Goal: Browse casually: Explore the website without a specific task or goal

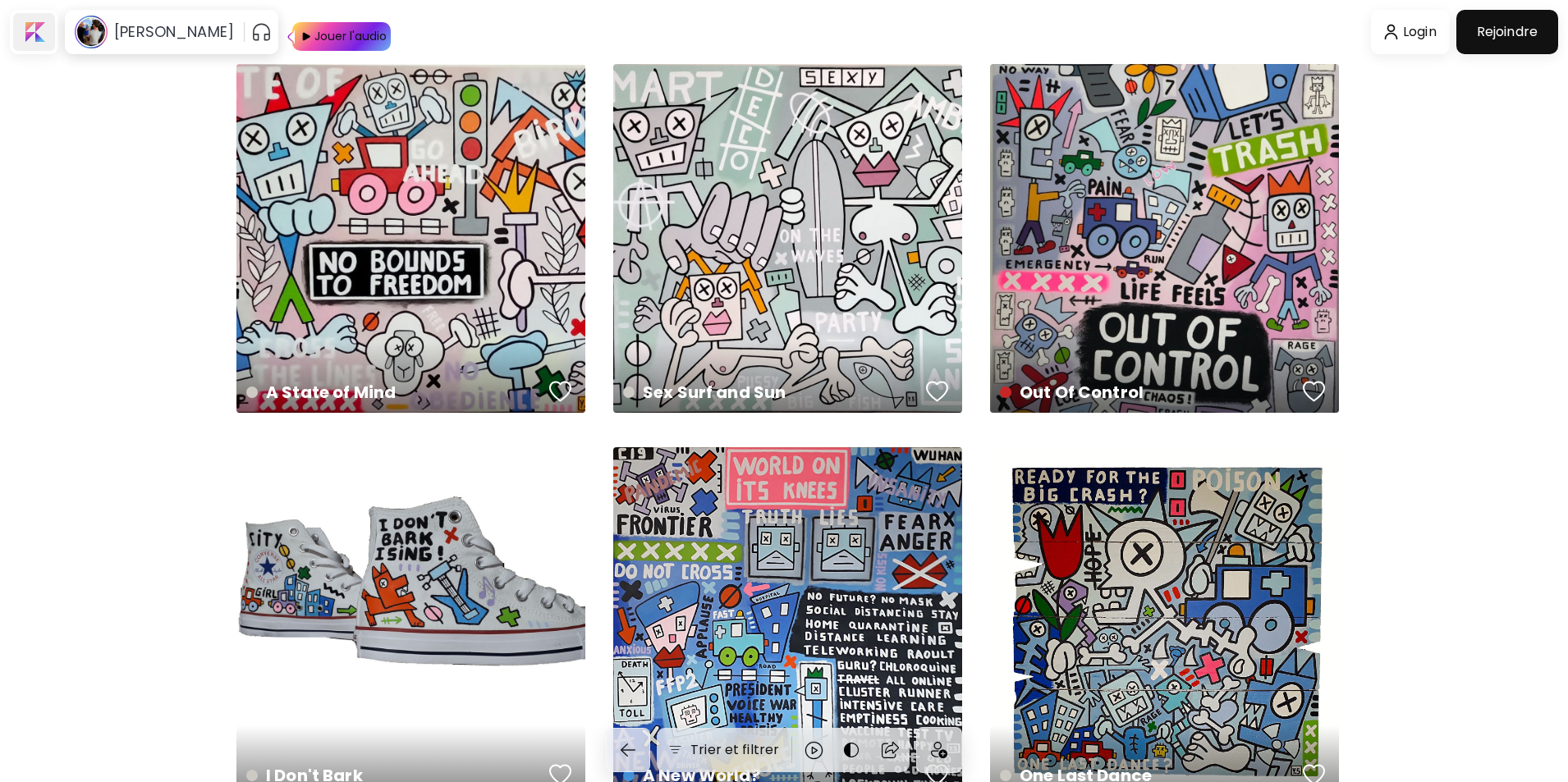
click at [36, 26] on div at bounding box center [34, 31] width 42 height 38
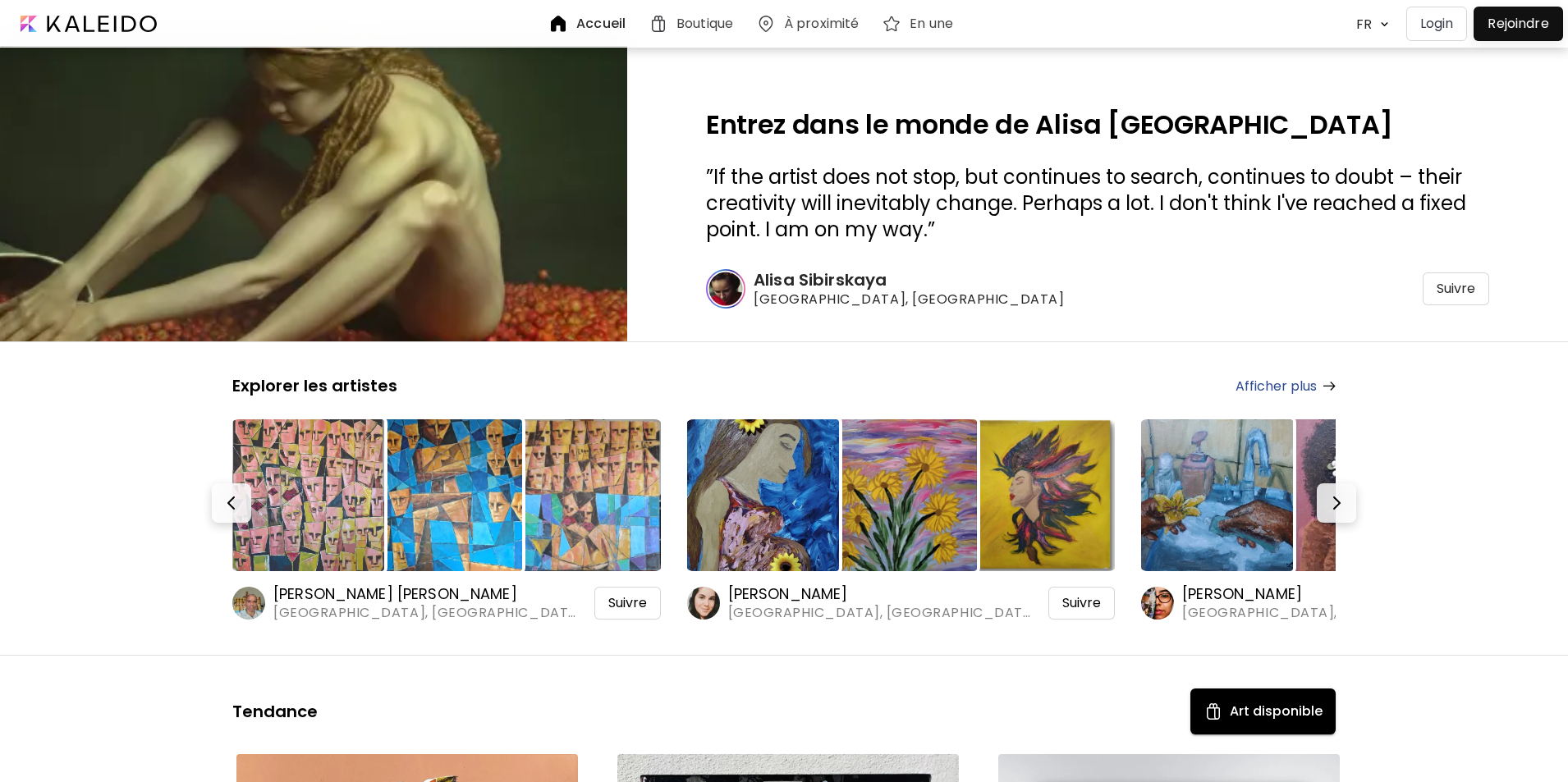
click at [825, 22] on h6 "À proximité" at bounding box center [821, 24] width 74 height 13
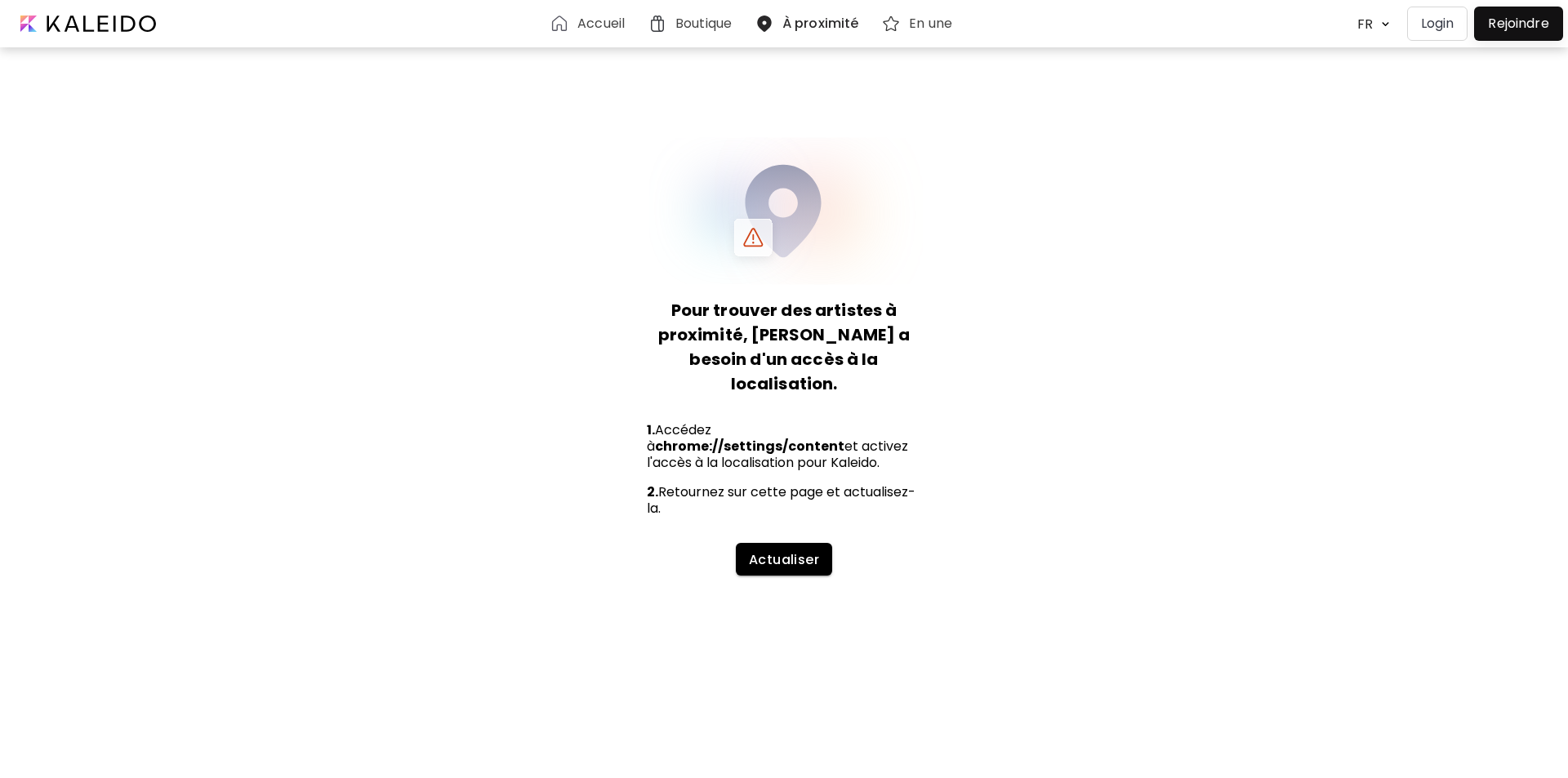
click at [795, 551] on span "Actualiser" at bounding box center [784, 559] width 71 height 17
click at [689, 22] on h6 "Boutique" at bounding box center [703, 24] width 57 height 13
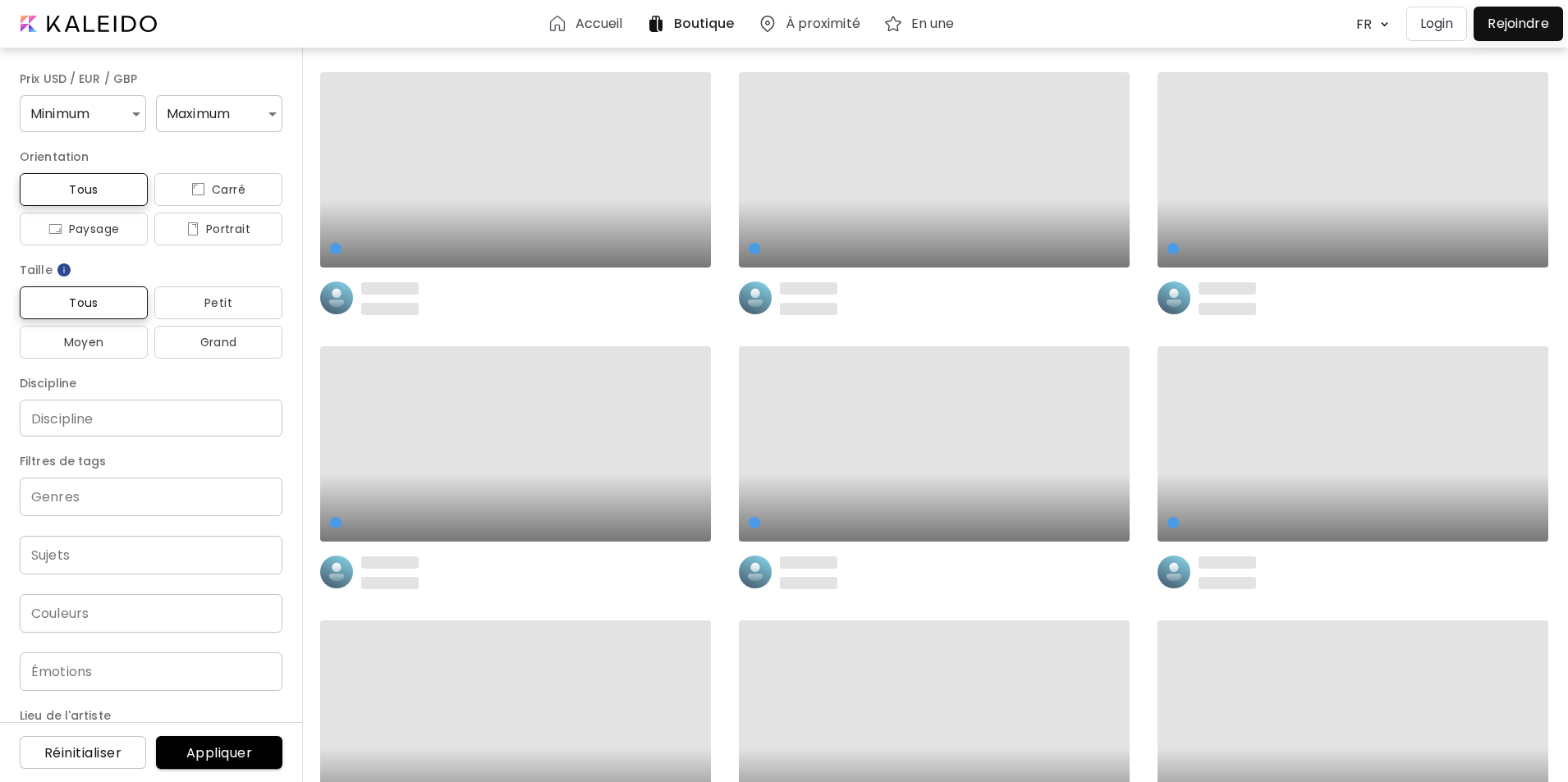
click at [606, 25] on h6 "Accueil" at bounding box center [600, 24] width 48 height 13
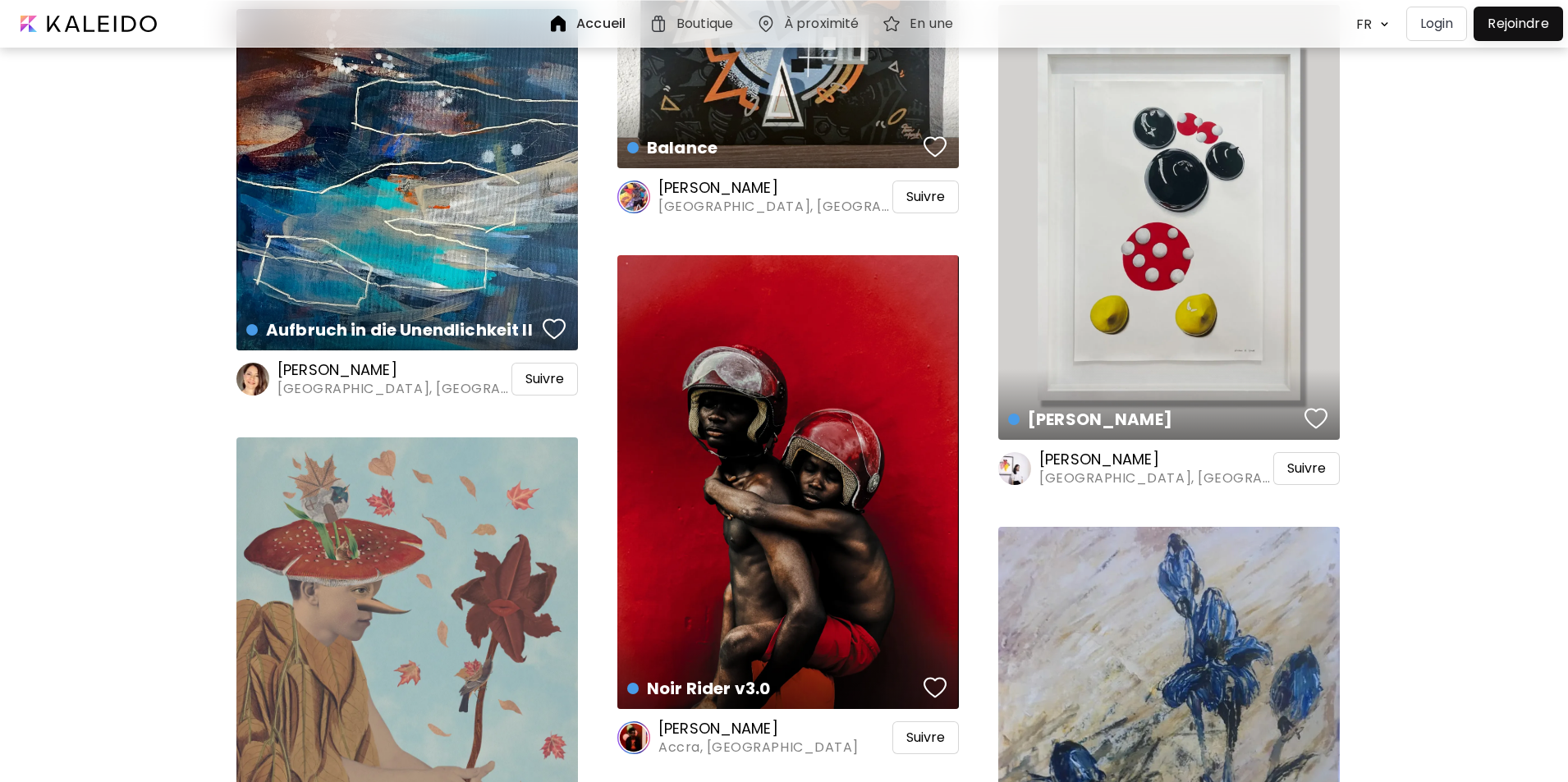
scroll to position [1314, 0]
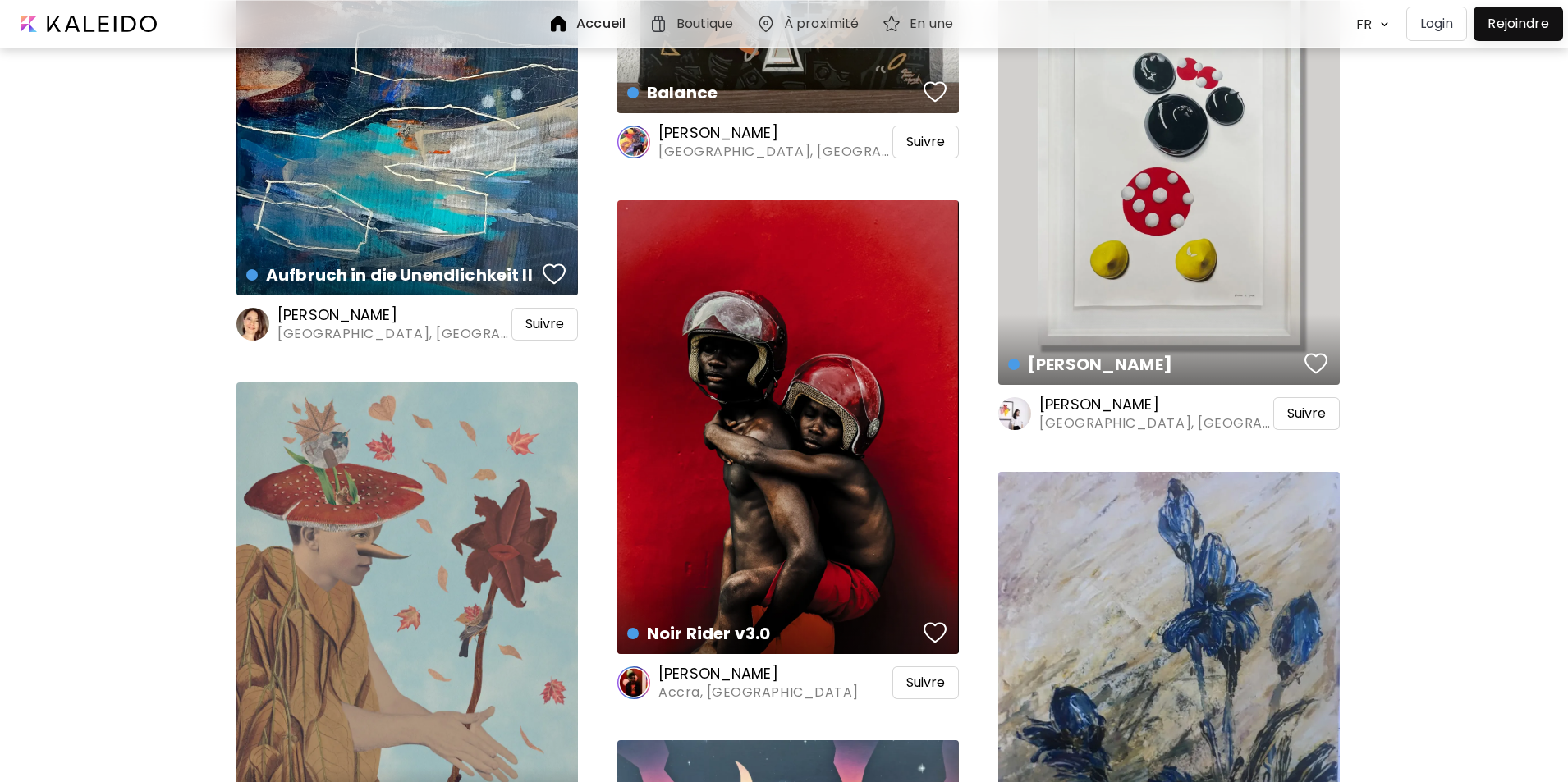
click at [1094, 404] on h6 "[PERSON_NAME] [PERSON_NAME]" at bounding box center [1155, 404] width 231 height 19
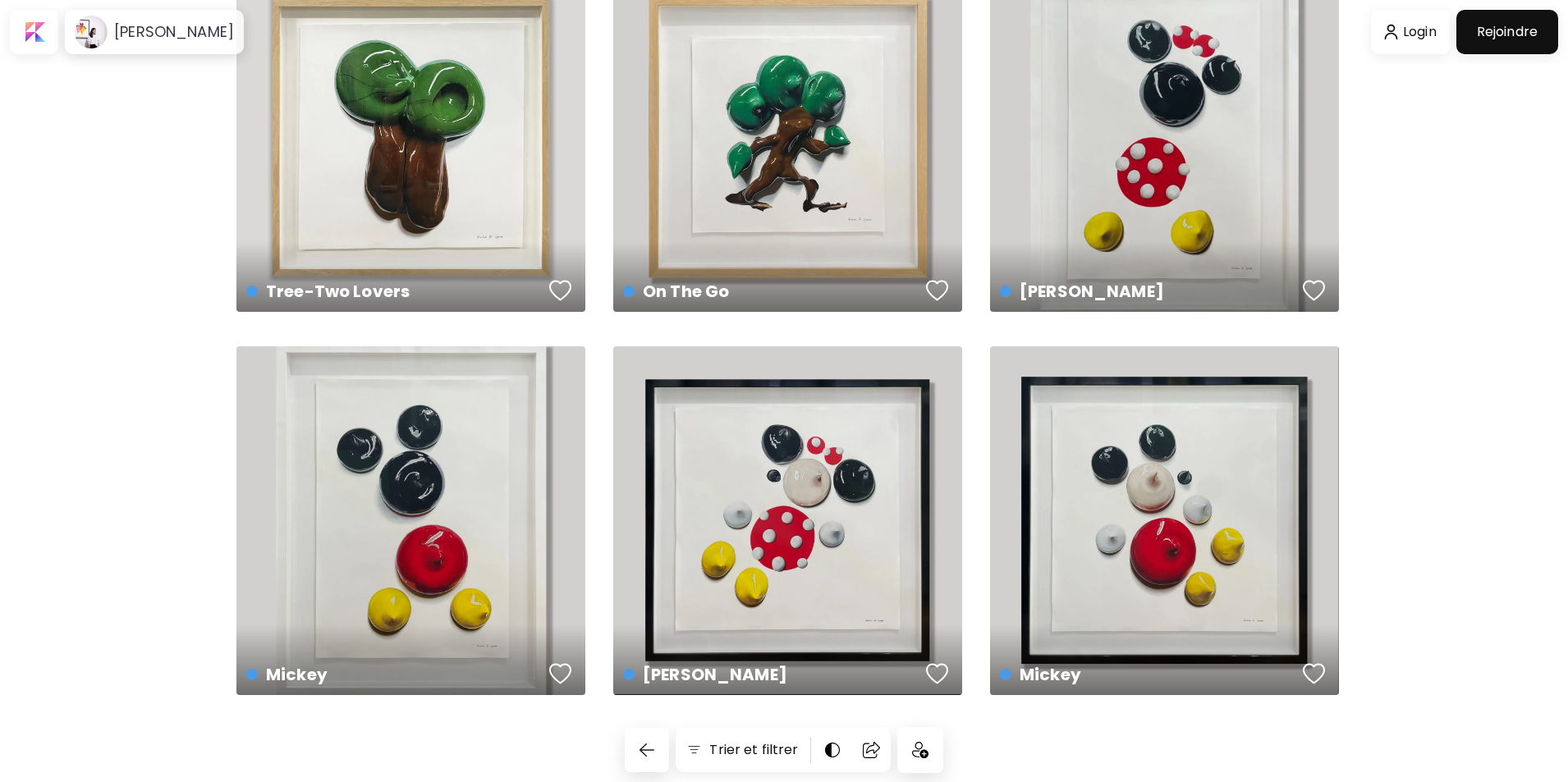
scroll to position [105, 0]
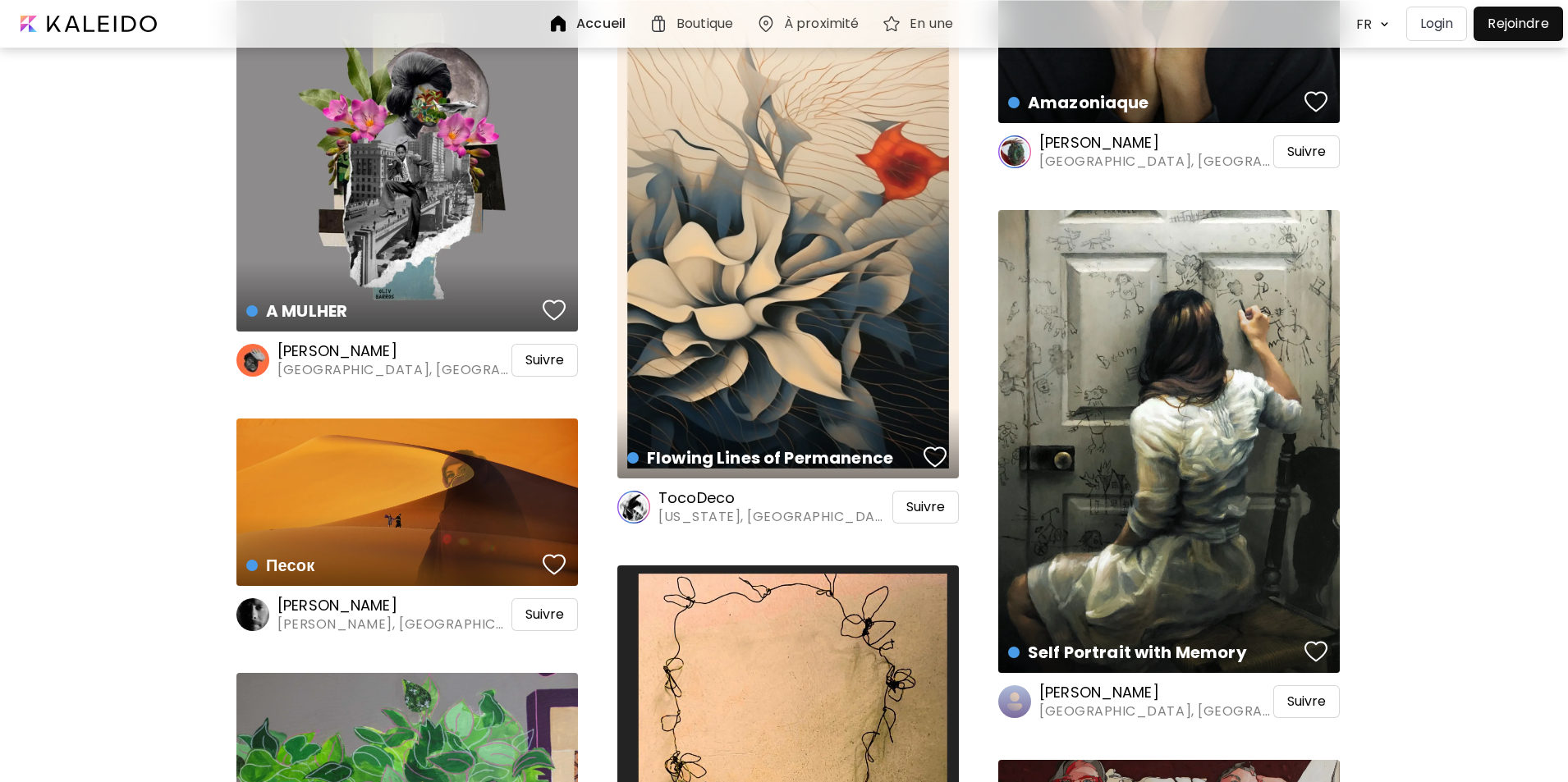
scroll to position [2705, 0]
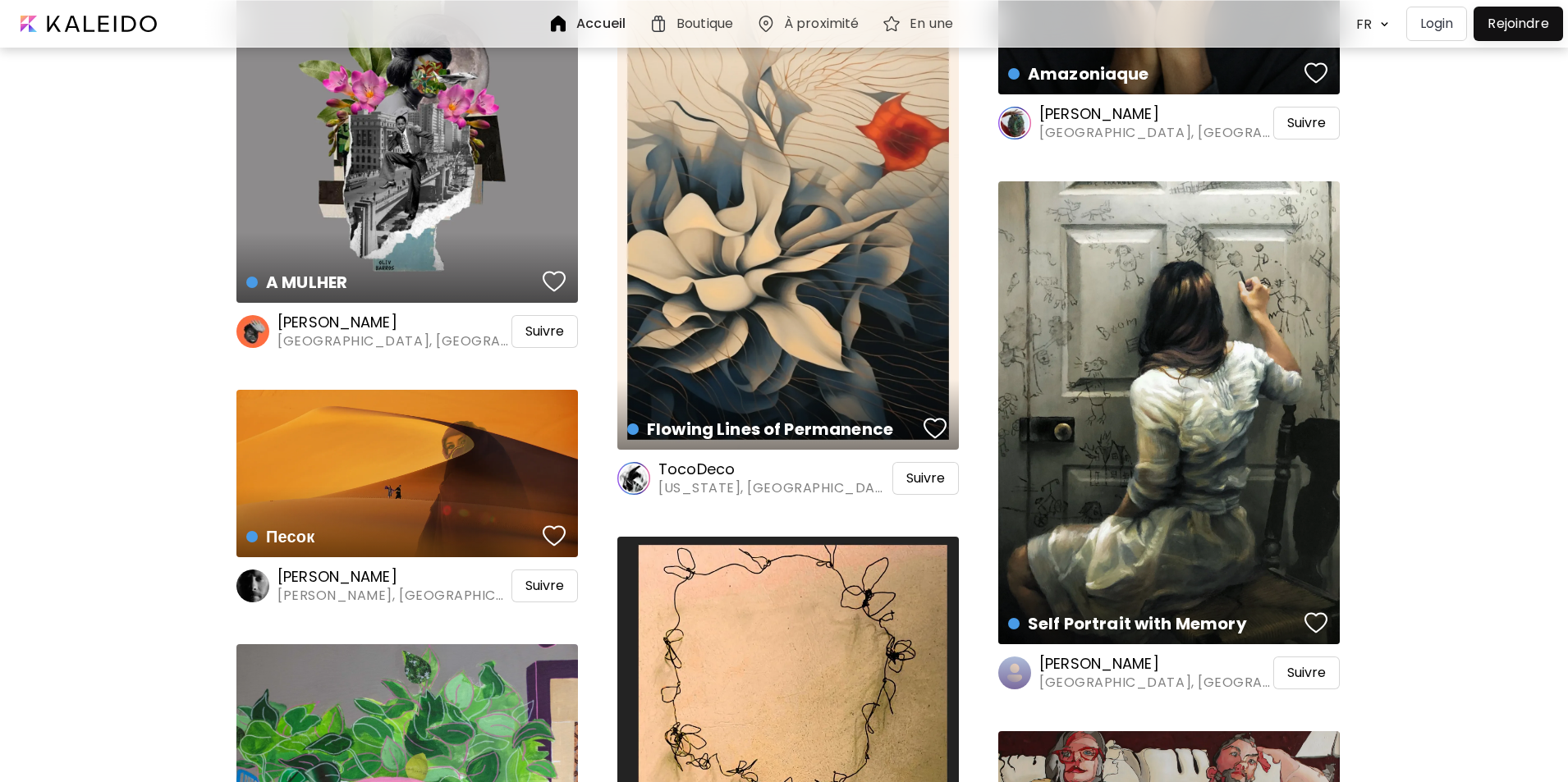
click at [690, 473] on h6 "TocoDeco" at bounding box center [774, 468] width 231 height 19
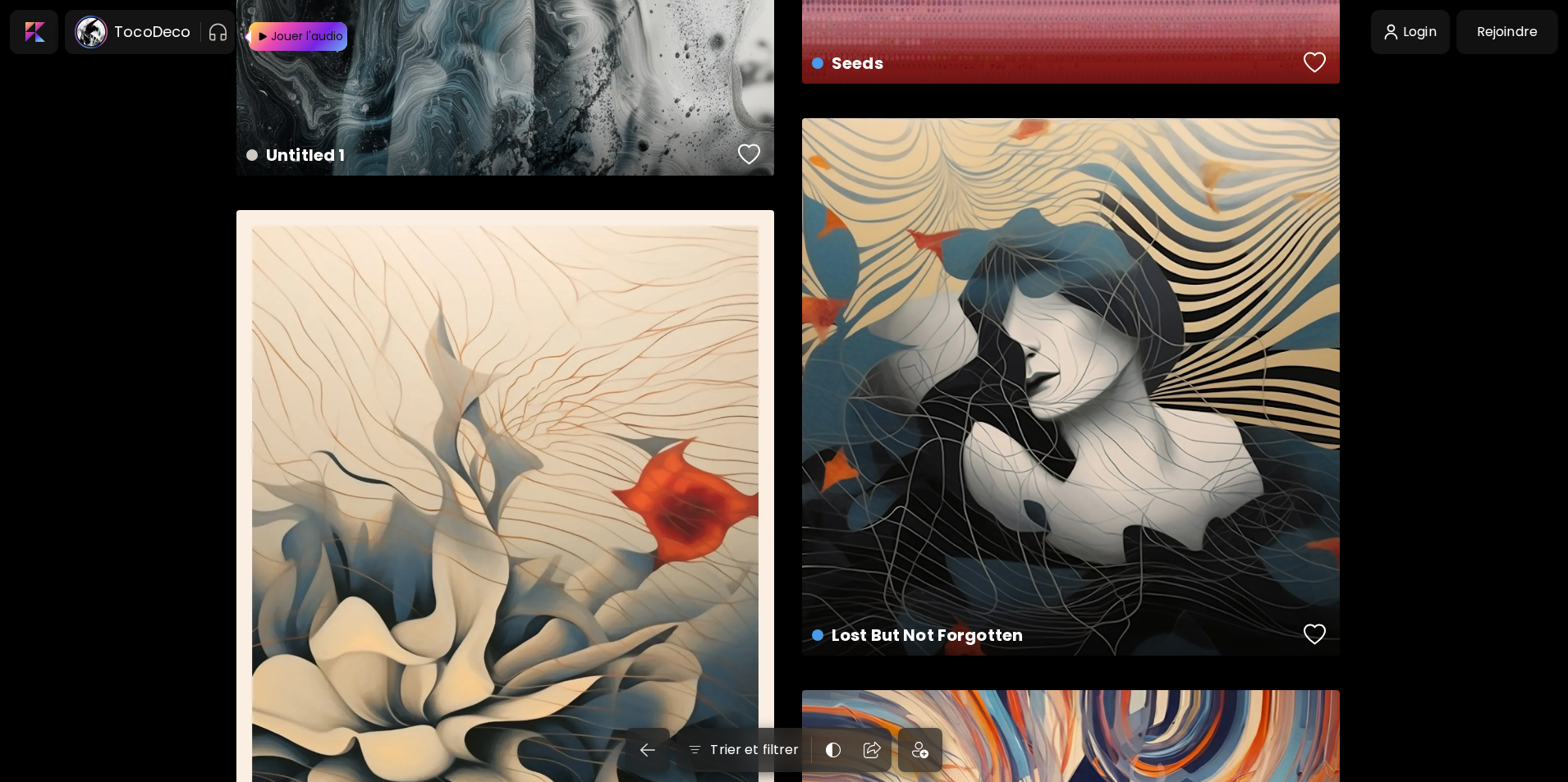
scroll to position [1970, 0]
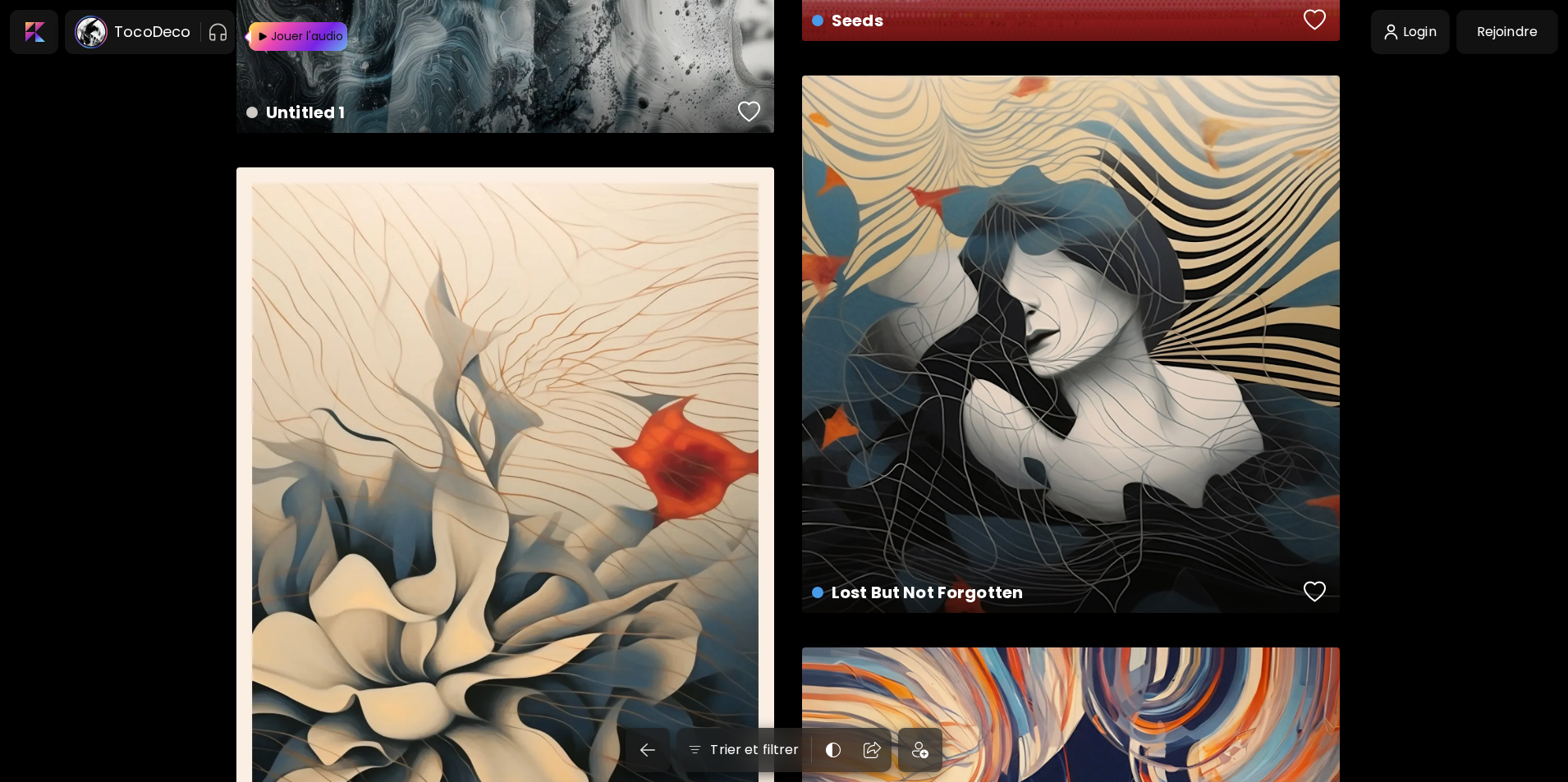
click at [642, 495] on div "Flowing Lines of Permanence US$ 675 | 5000 x 7500 px" at bounding box center [505, 563] width 537 height 790
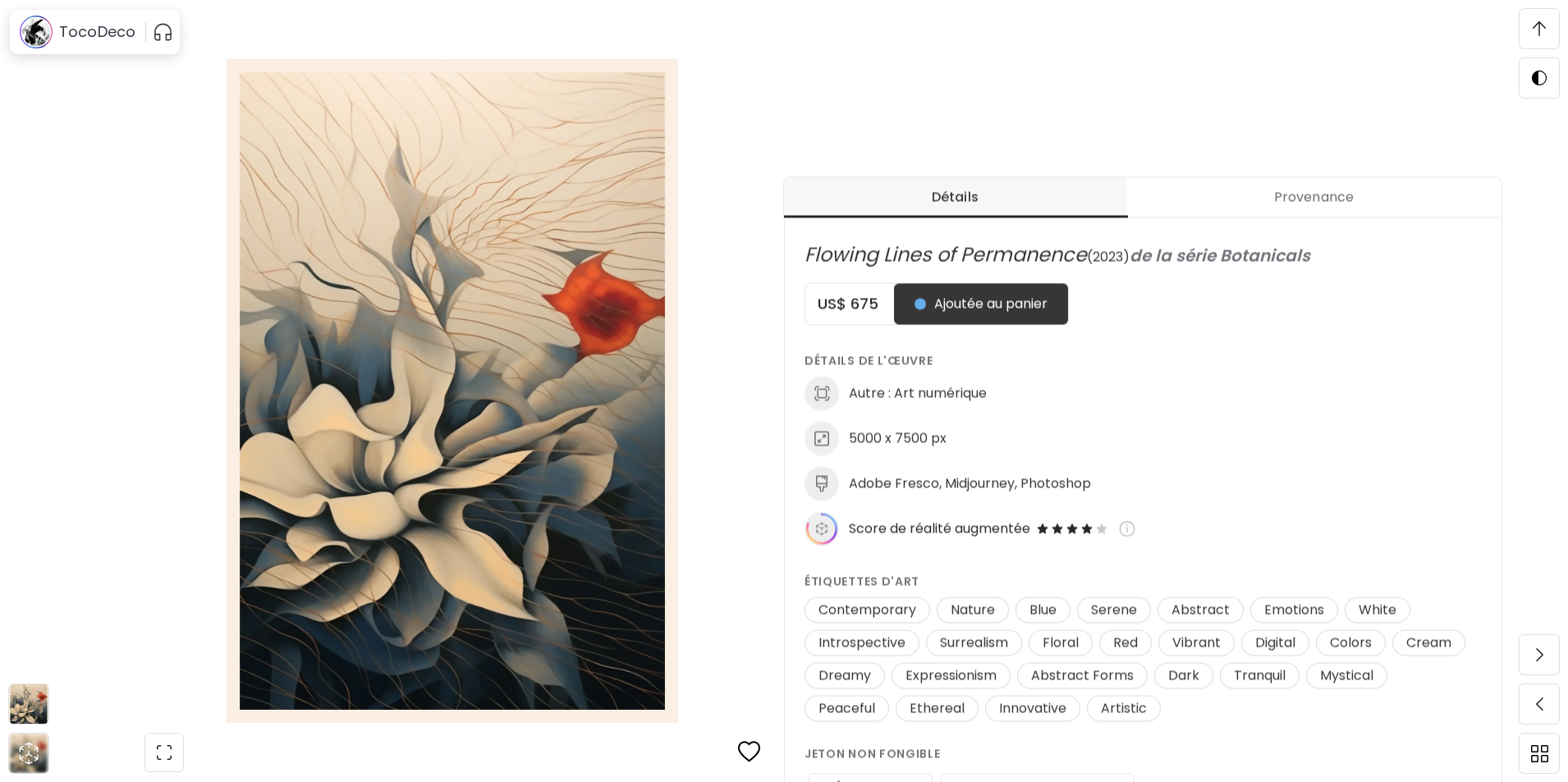
scroll to position [575, 0]
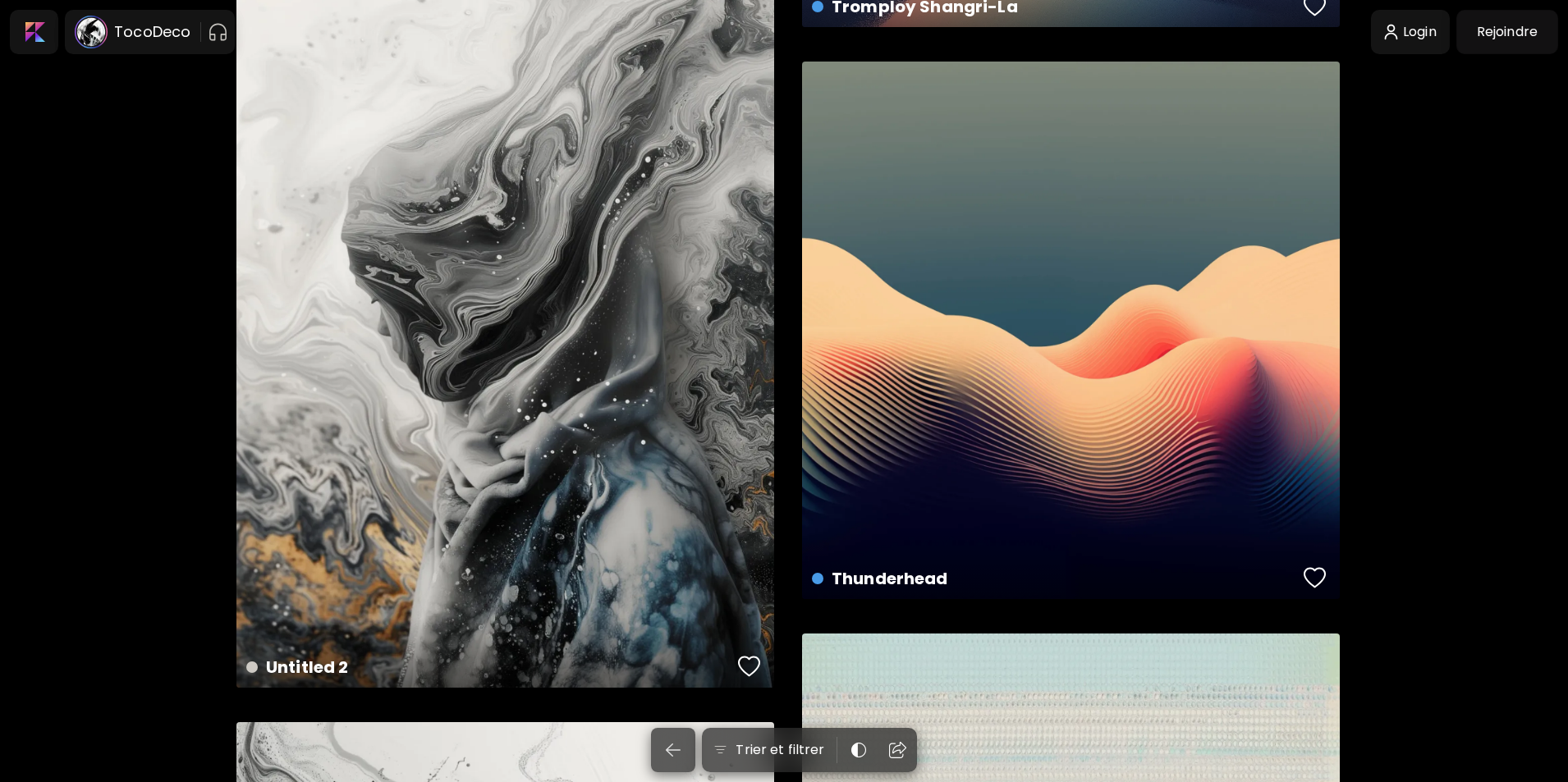
scroll to position [1970, 0]
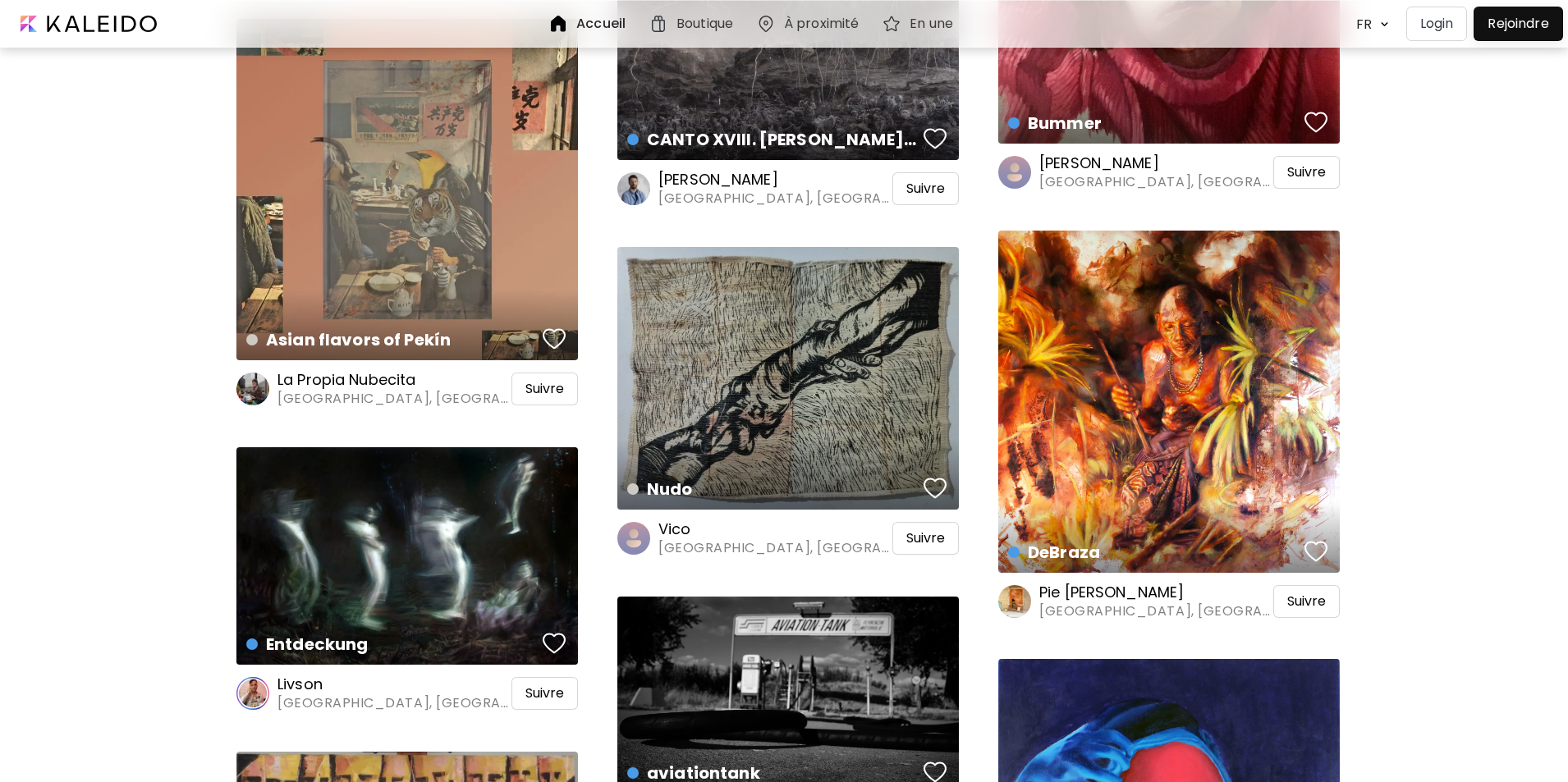
scroll to position [7956, 0]
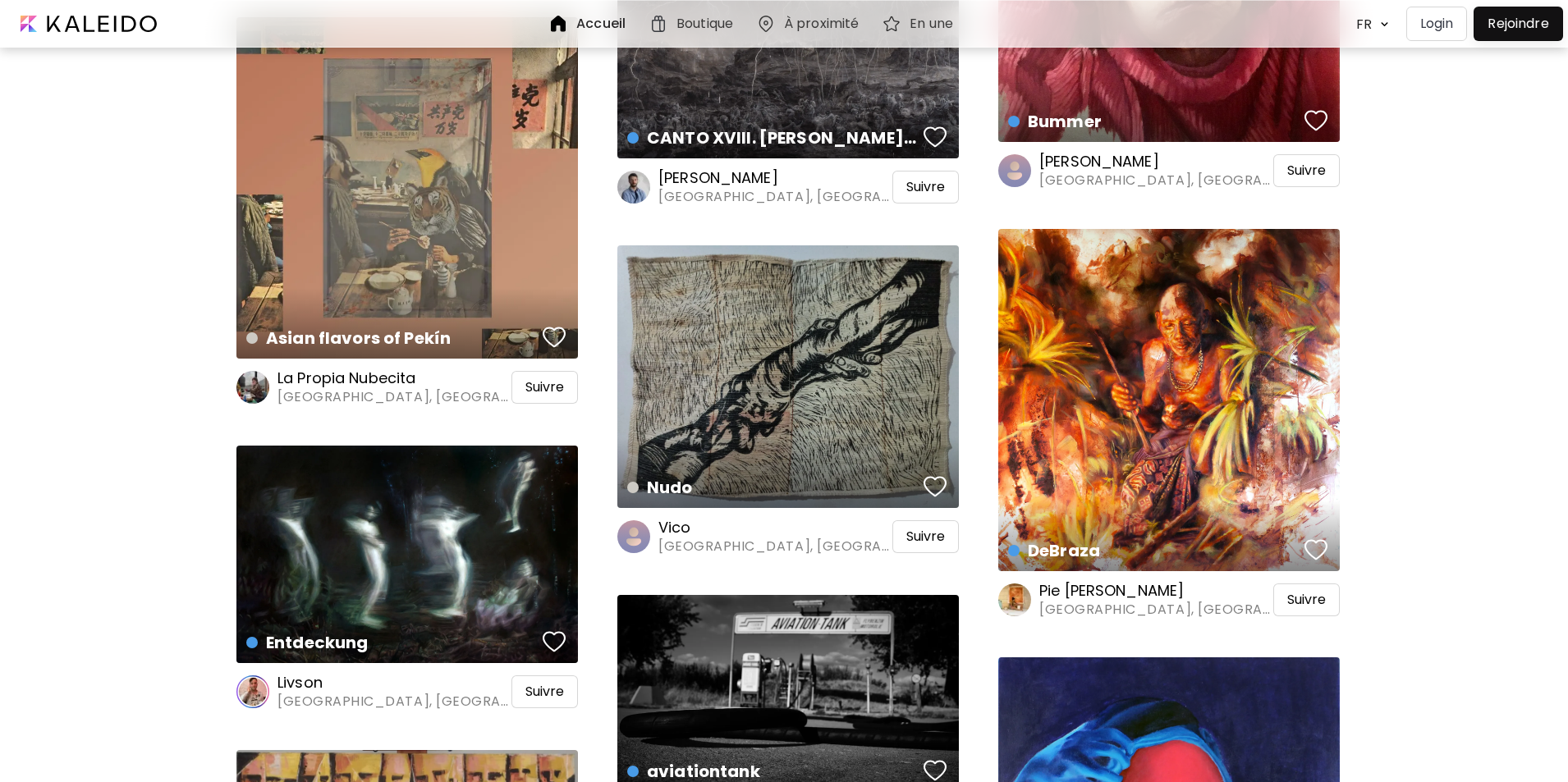
click at [674, 523] on h6 "Vico" at bounding box center [774, 527] width 231 height 19
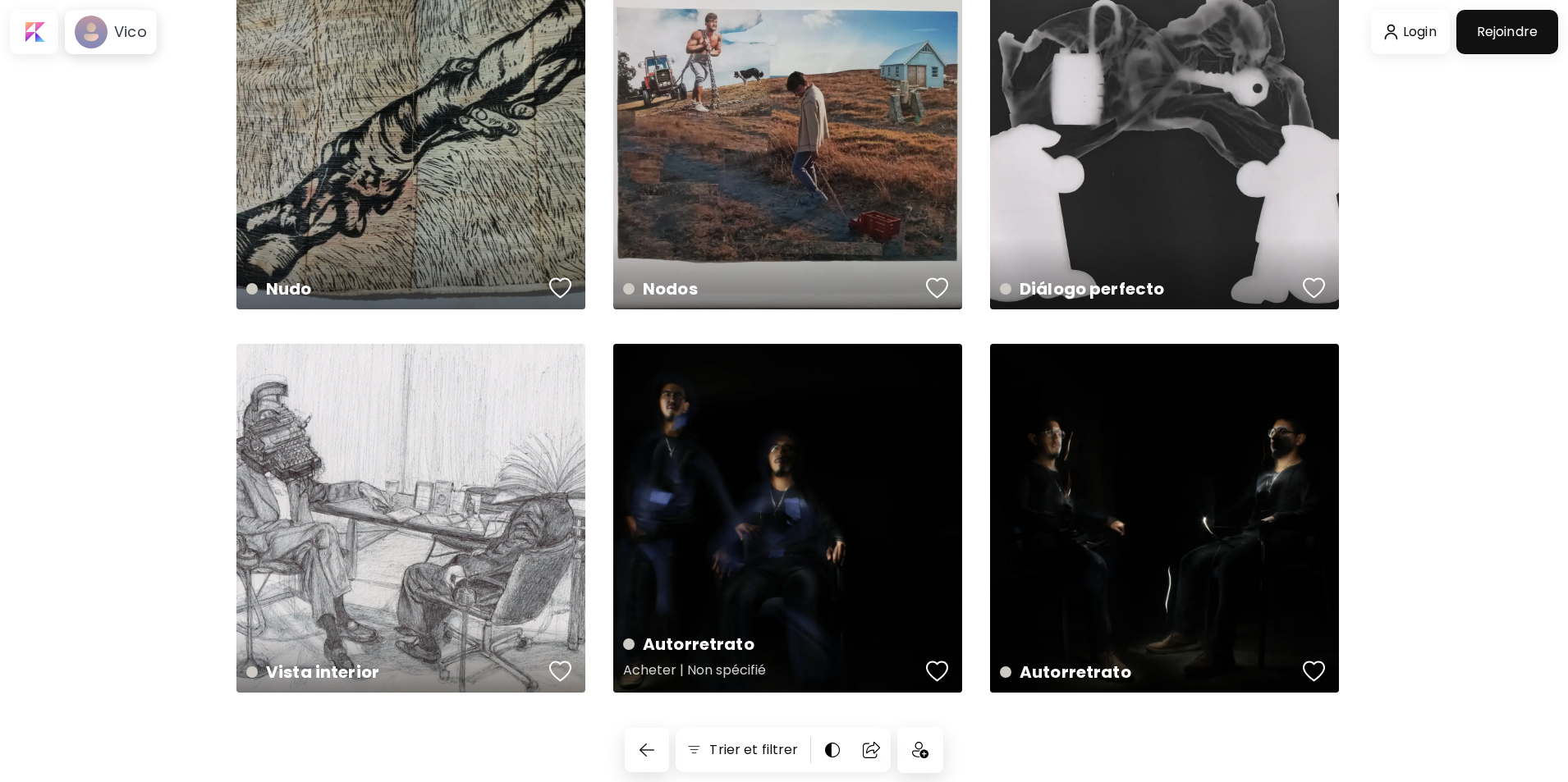
scroll to position [105, 0]
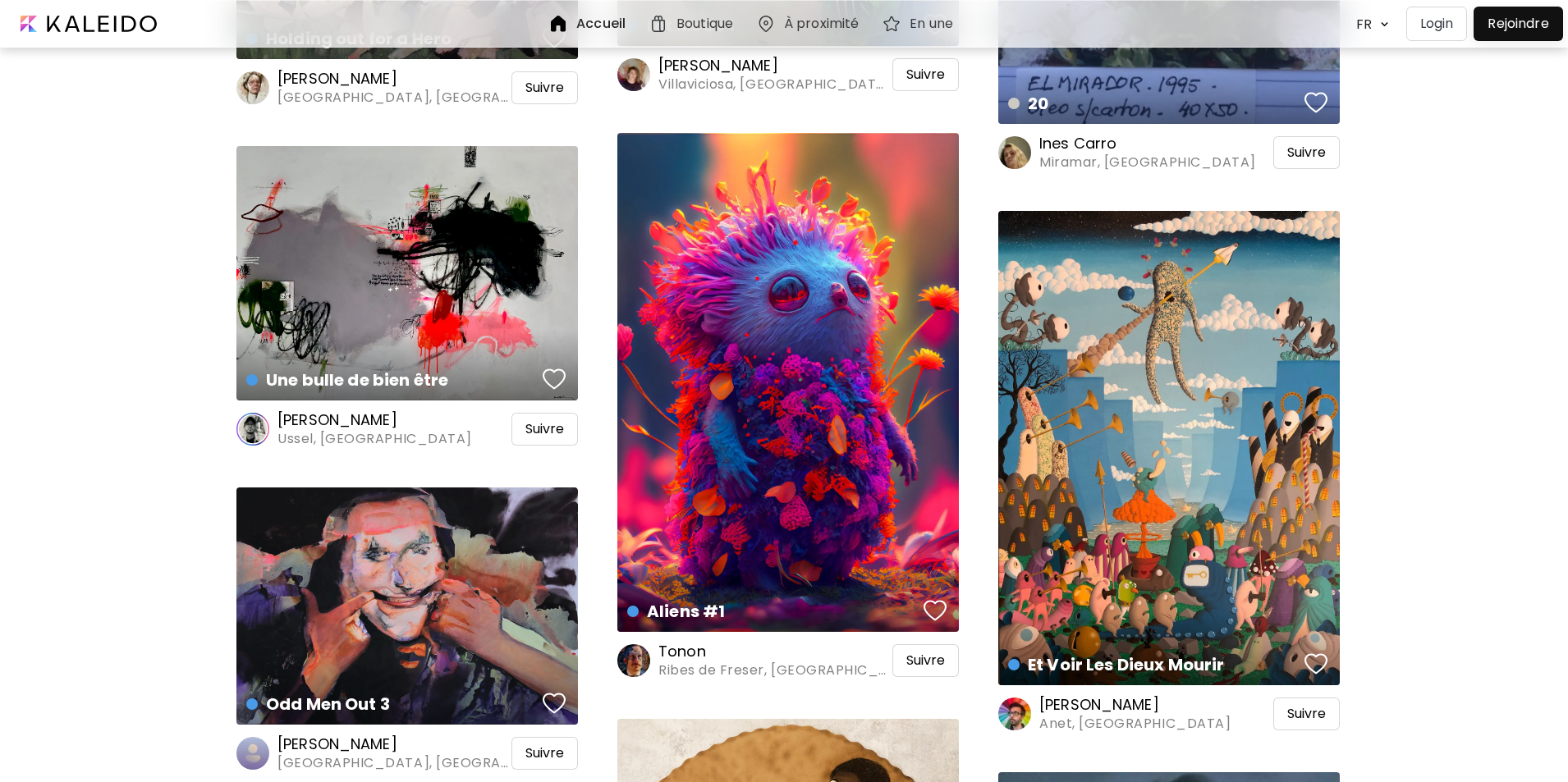
scroll to position [9758, 0]
click at [670, 643] on h6 "Tonon" at bounding box center [774, 650] width 231 height 19
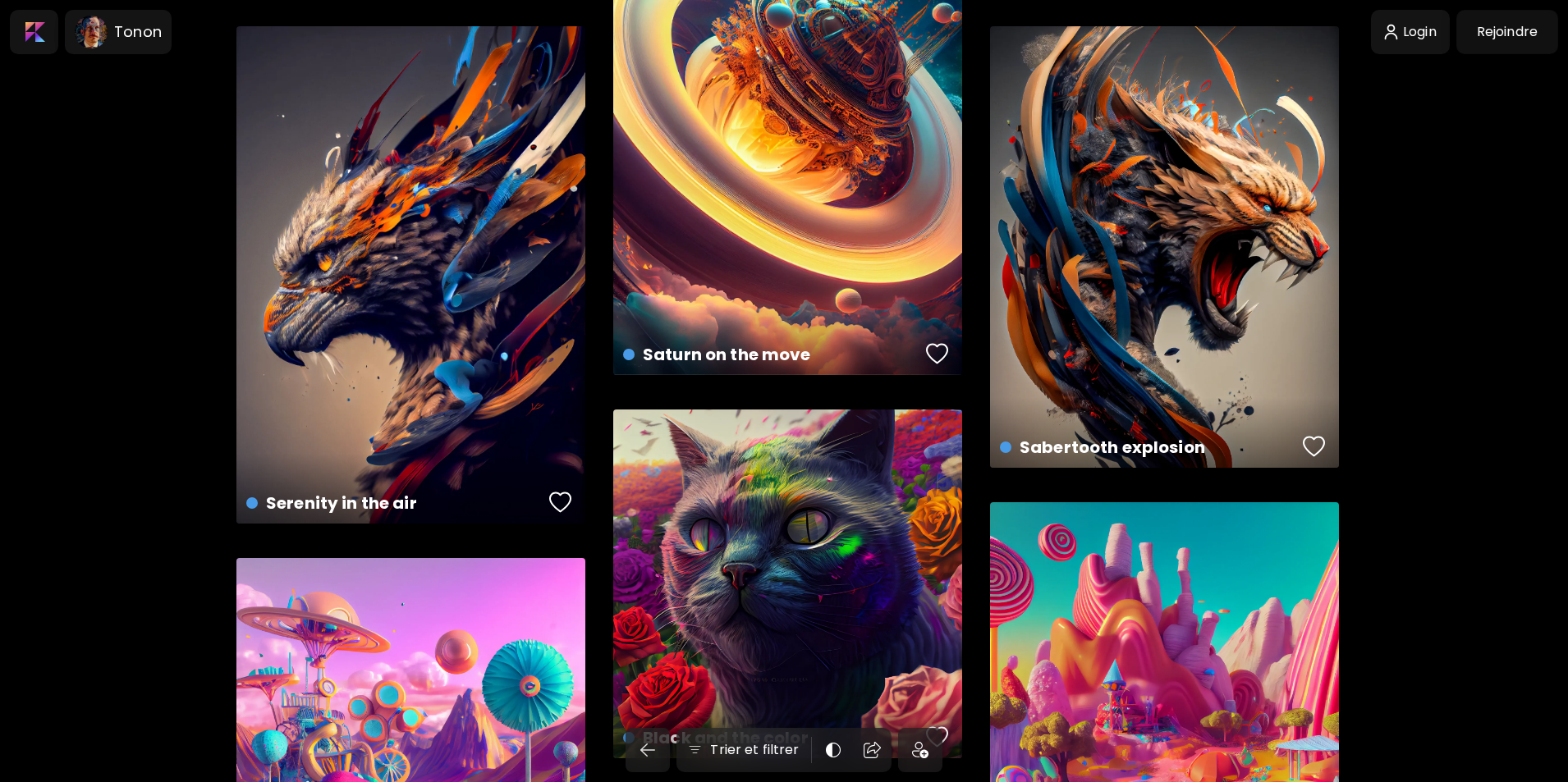
scroll to position [1231, 0]
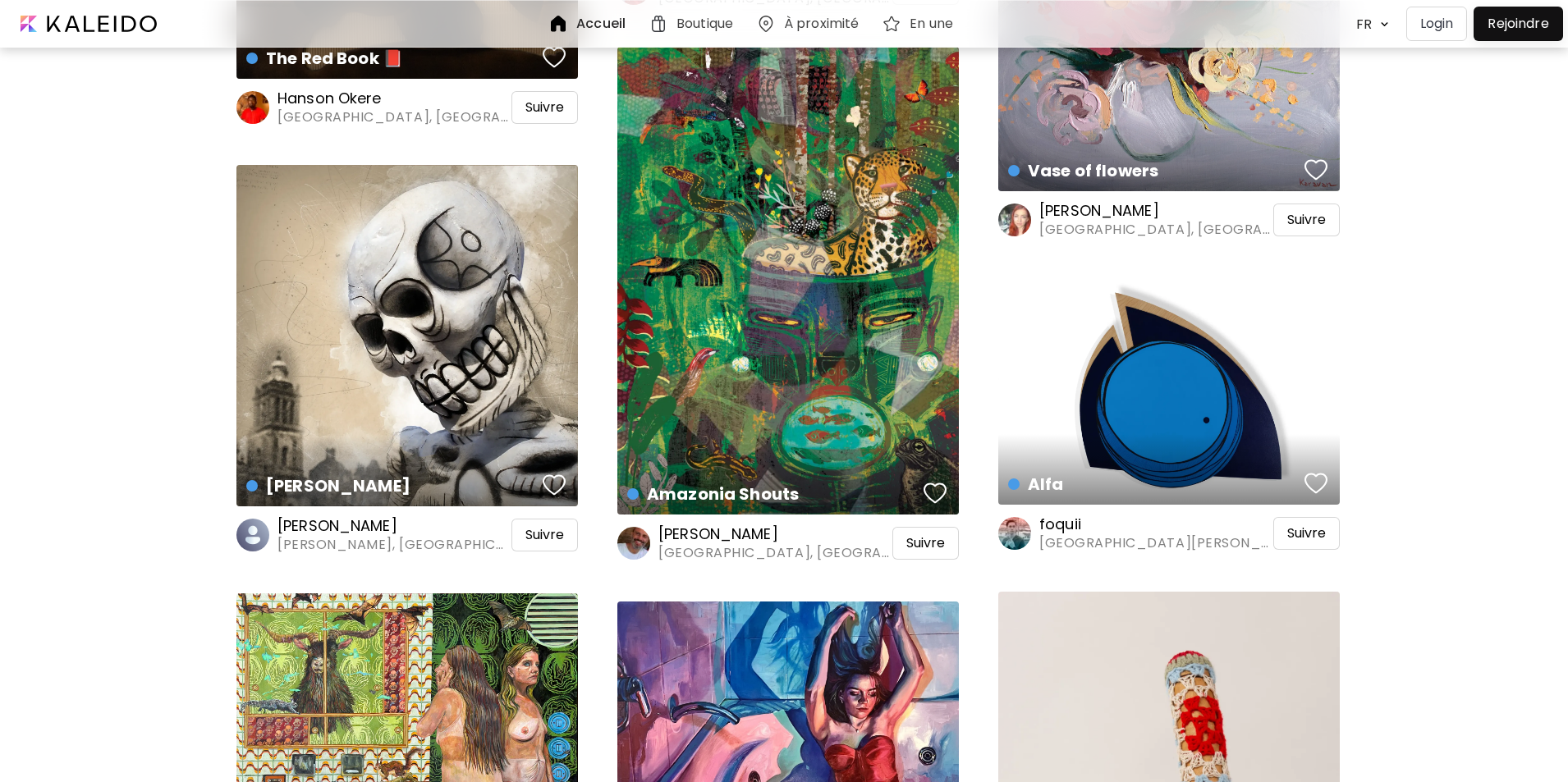
scroll to position [11889, 0]
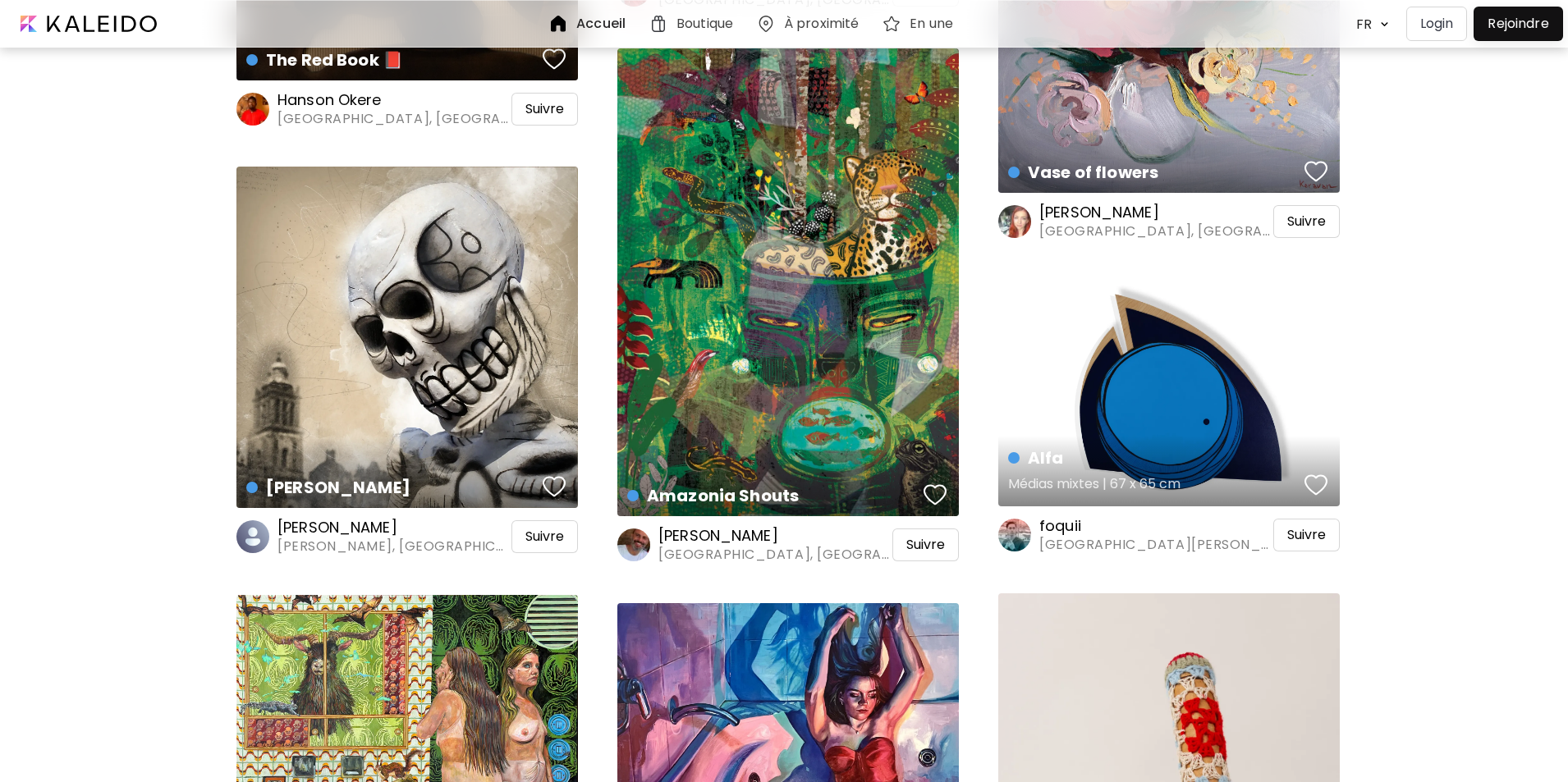
click at [1110, 352] on div "Alfa Médias mixtes | 67 x 65 cm" at bounding box center [1169, 392] width 341 height 227
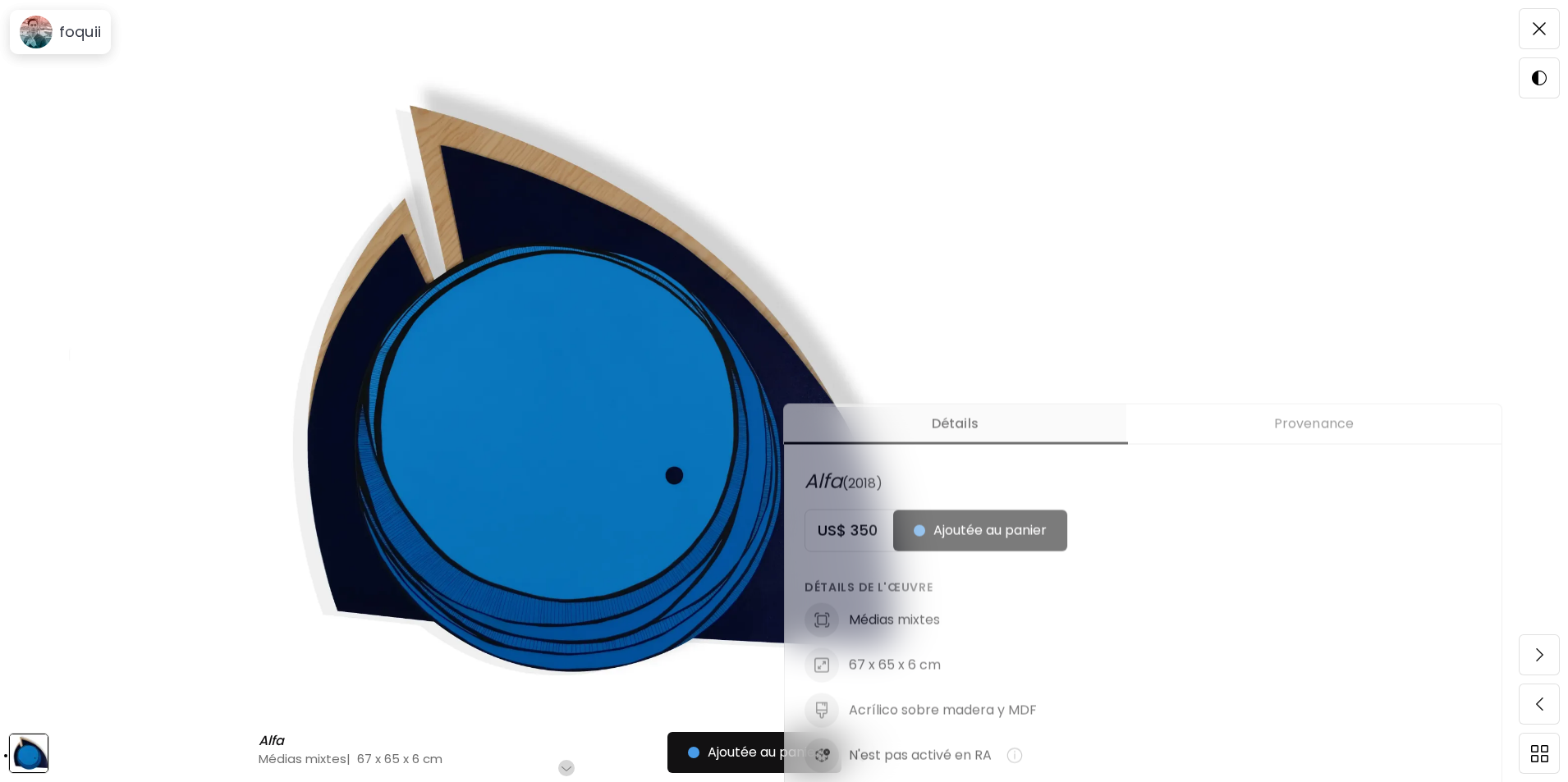
scroll to position [492, 0]
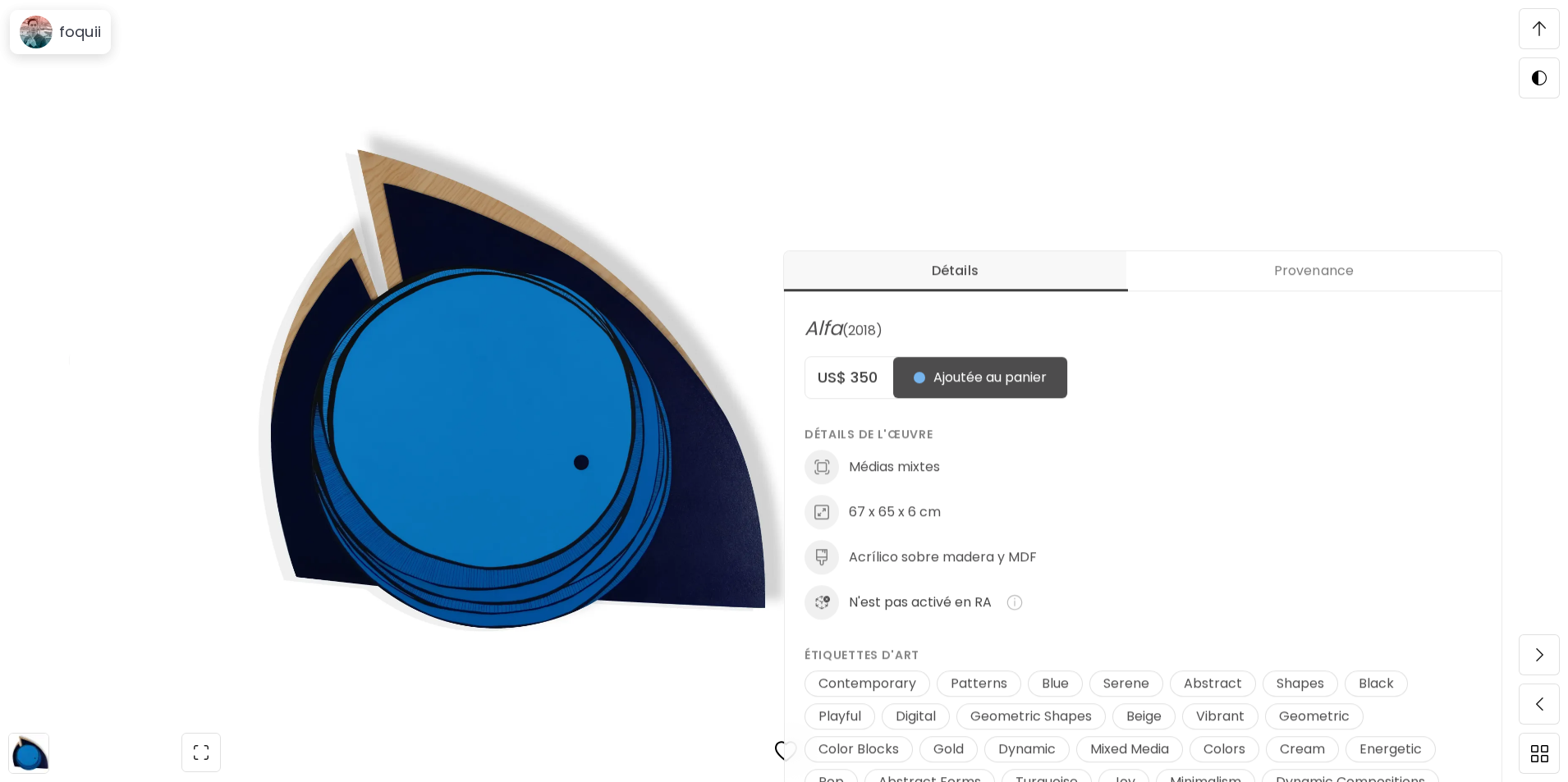
click at [1310, 264] on span "Provenance" at bounding box center [1314, 270] width 356 height 19
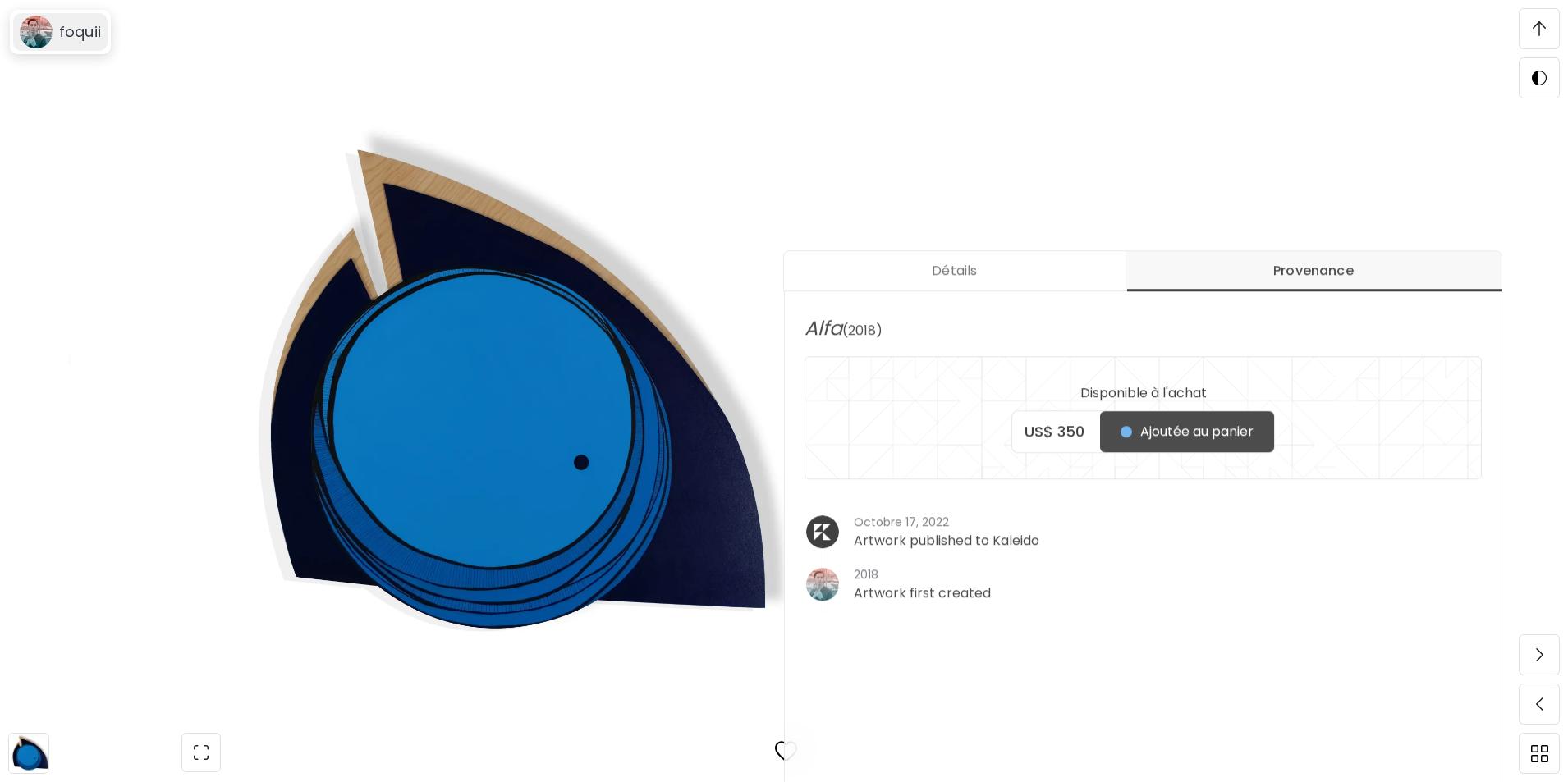
click at [83, 26] on h6 "foquii" at bounding box center [80, 31] width 42 height 19
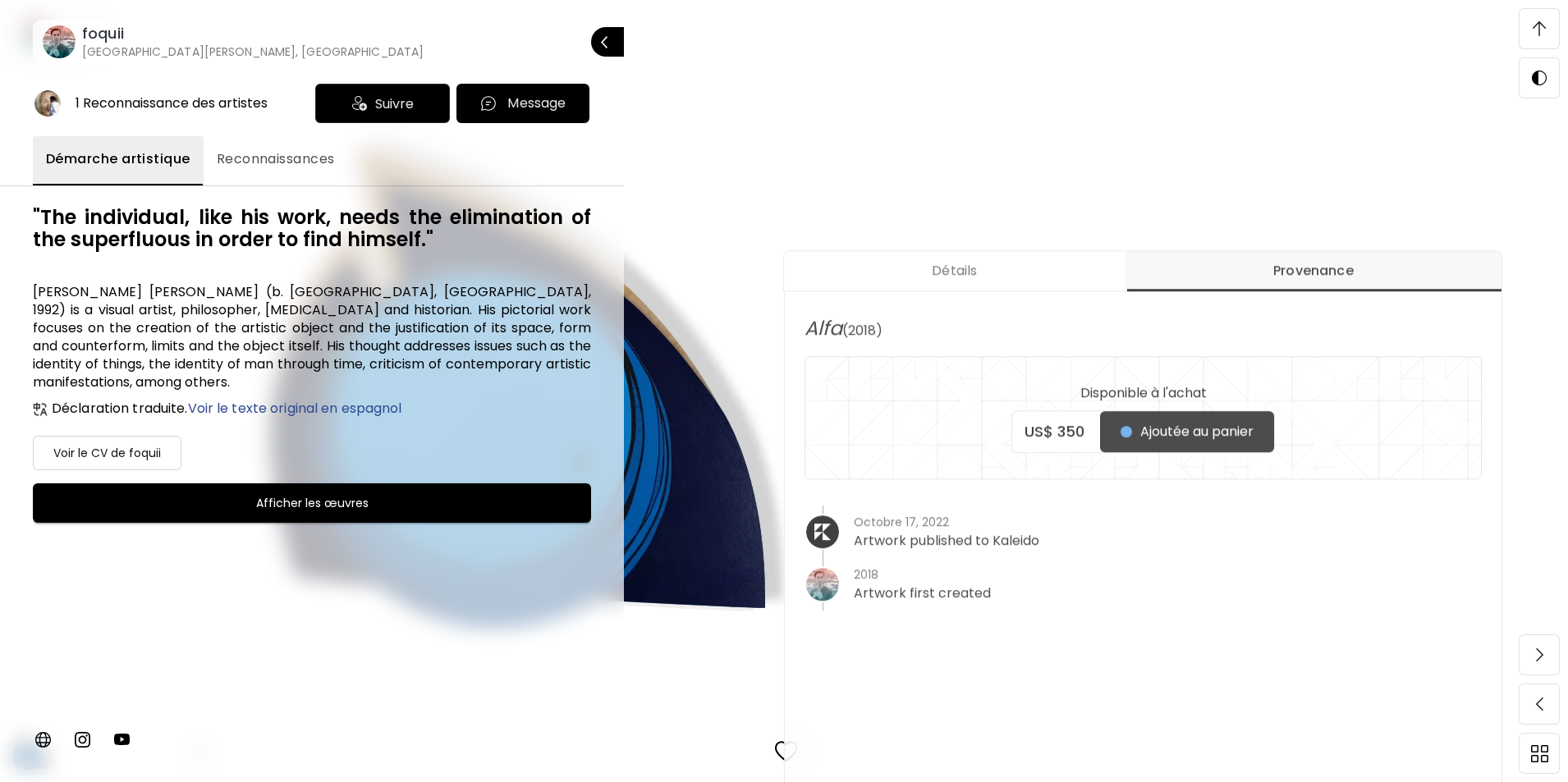
click at [104, 463] on h6 "Voir le CV de foquii" at bounding box center [106, 452] width 107 height 19
click at [331, 513] on h6 "Afficher les œuvres" at bounding box center [312, 502] width 113 height 19
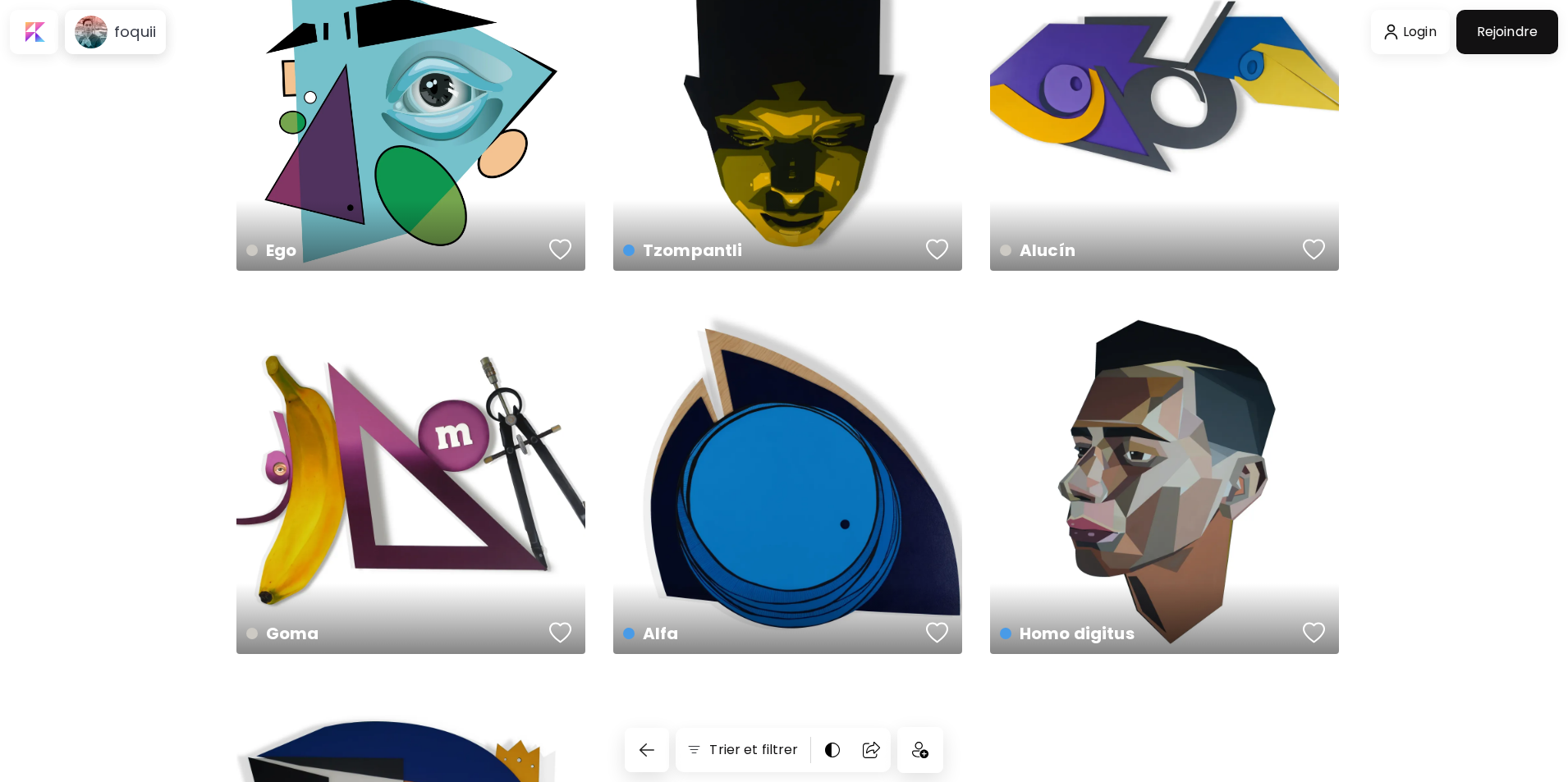
scroll to position [77, 0]
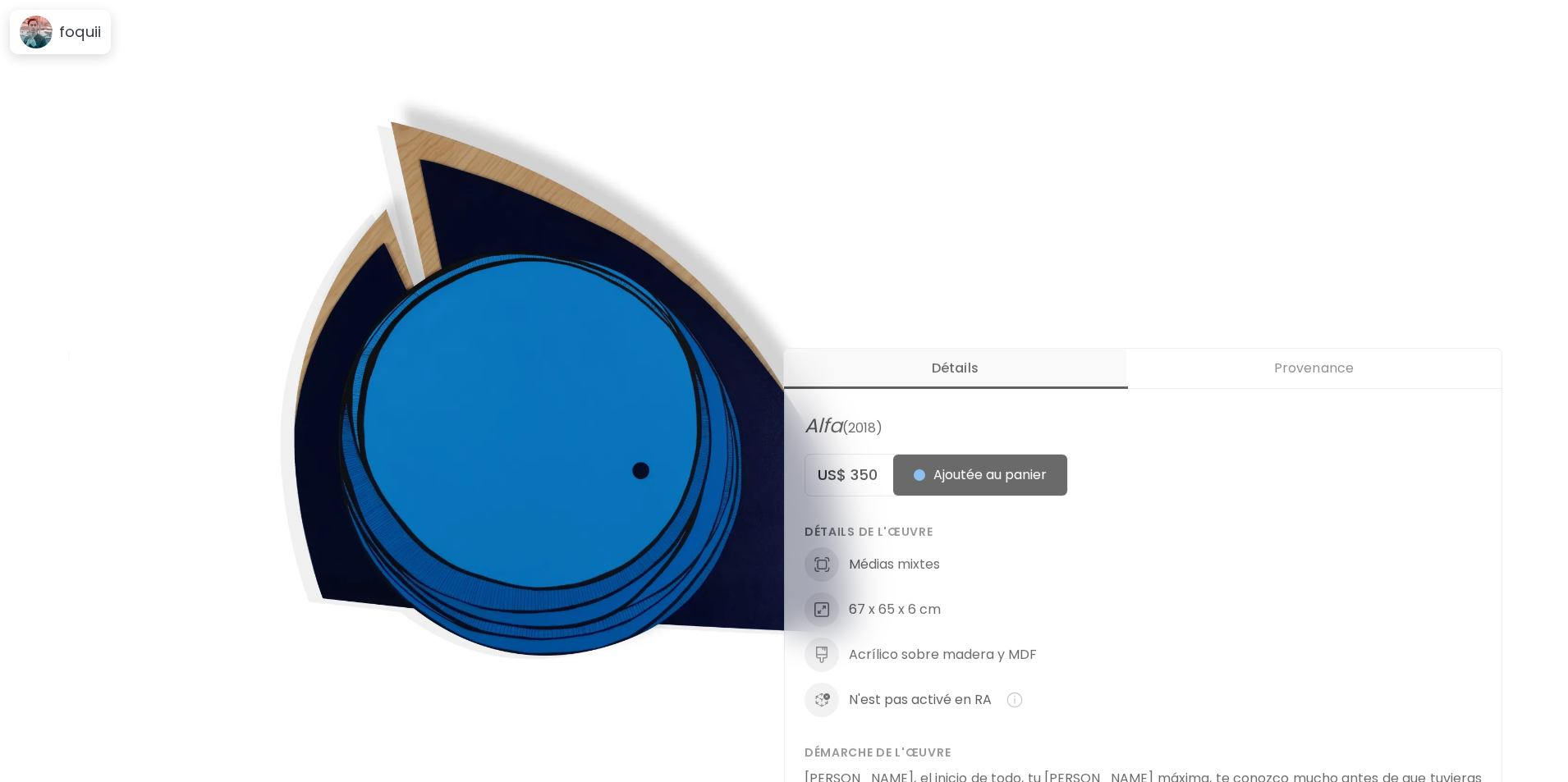
scroll to position [488, 0]
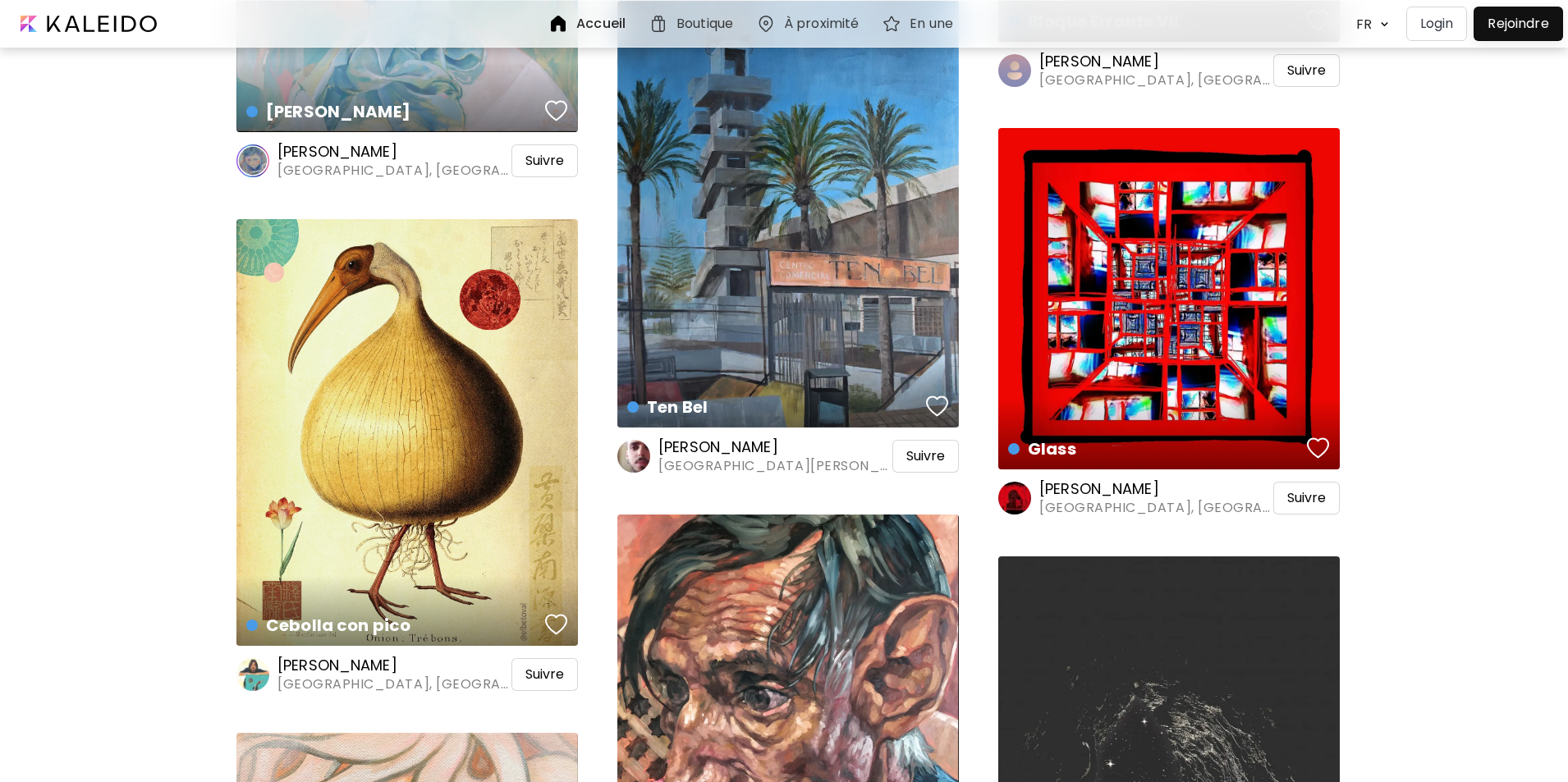
scroll to position [15579, 0]
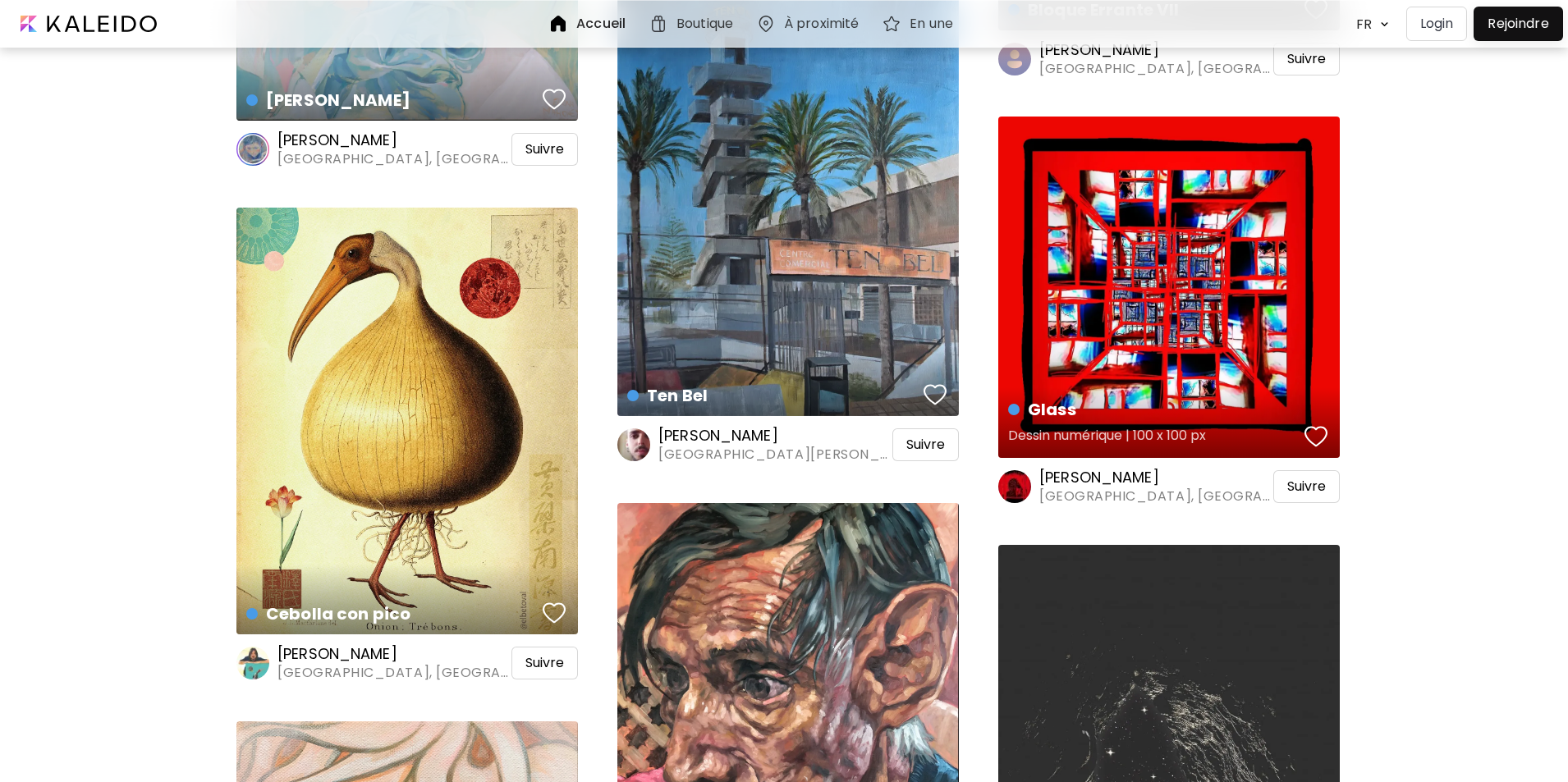
click at [1100, 378] on div "Glass Dessin numérique | 100 x 100 px" at bounding box center [1169, 287] width 341 height 341
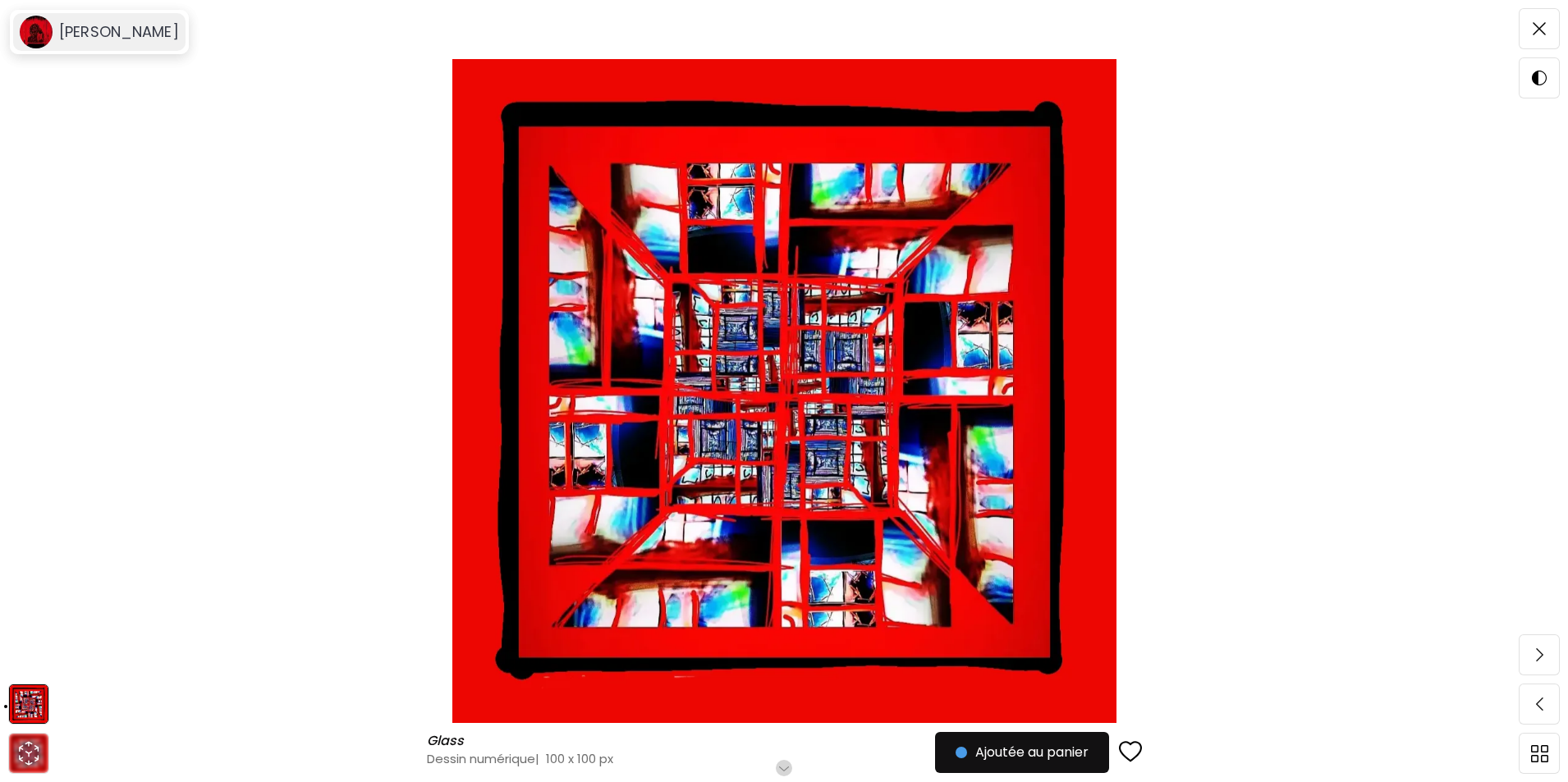
click at [105, 32] on h6 "Aidan Wong" at bounding box center [118, 31] width 120 height 19
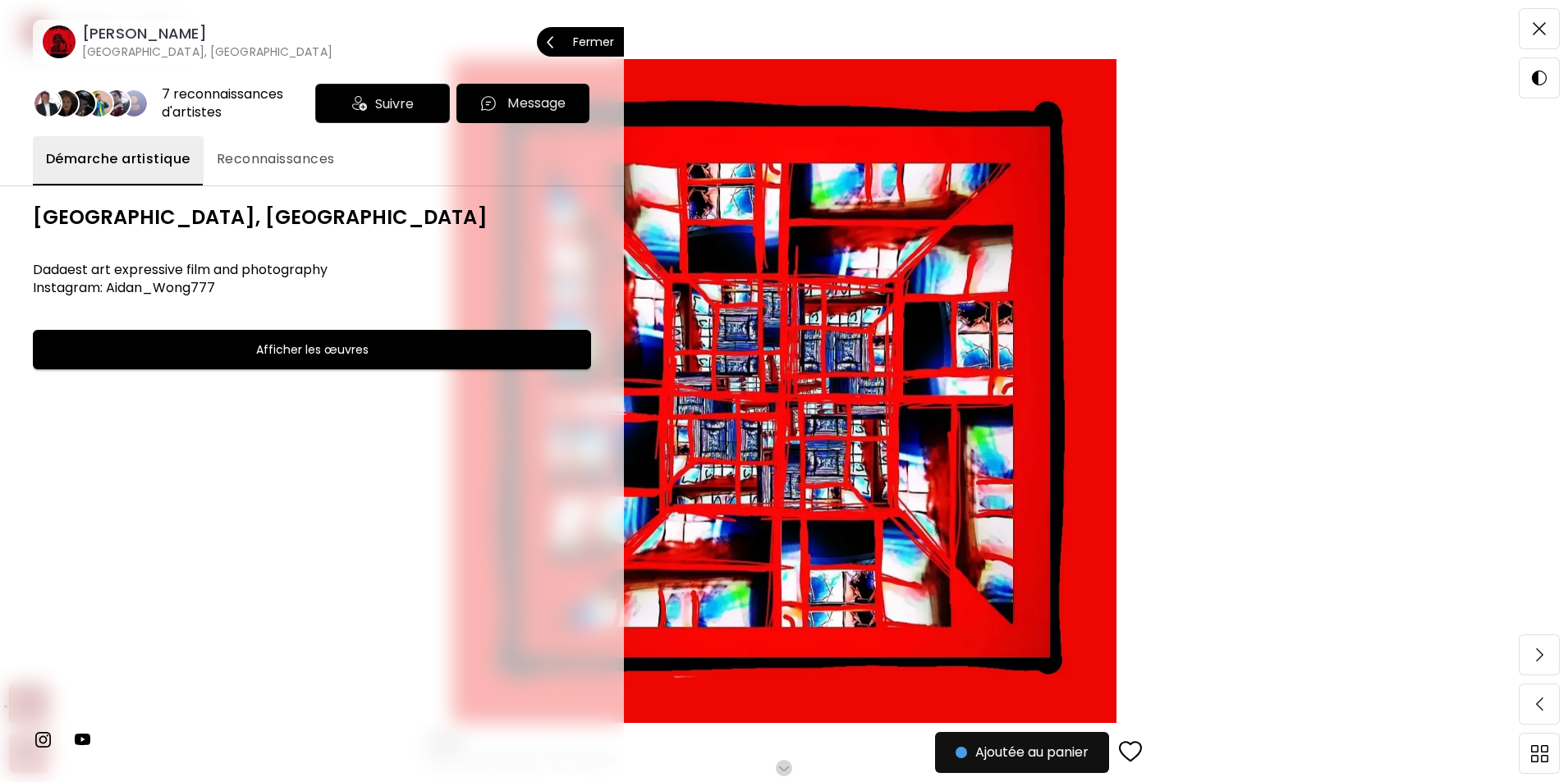
click at [271, 349] on h6 "Afficher les œuvres" at bounding box center [312, 349] width 113 height 19
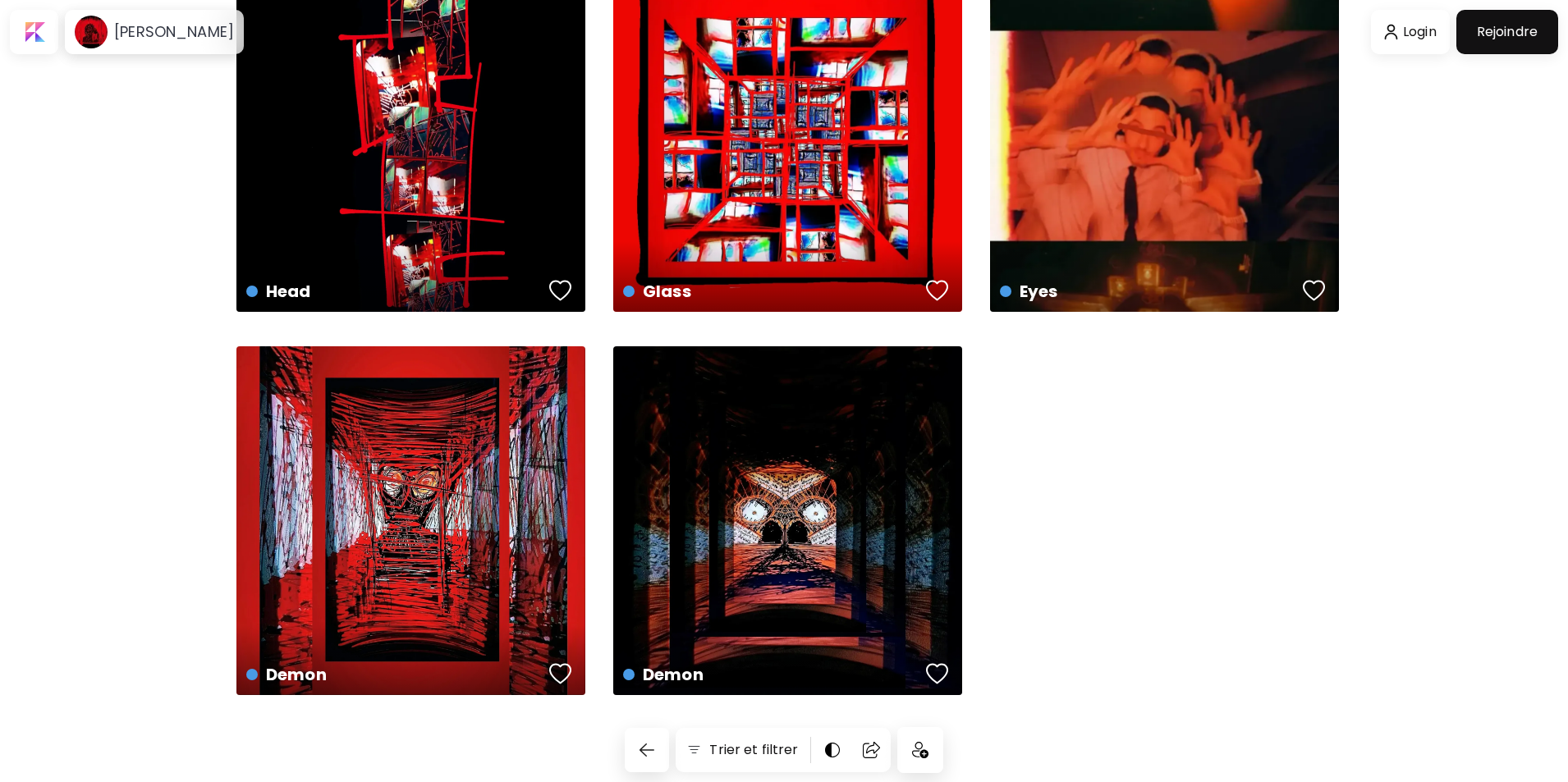
scroll to position [2021, 0]
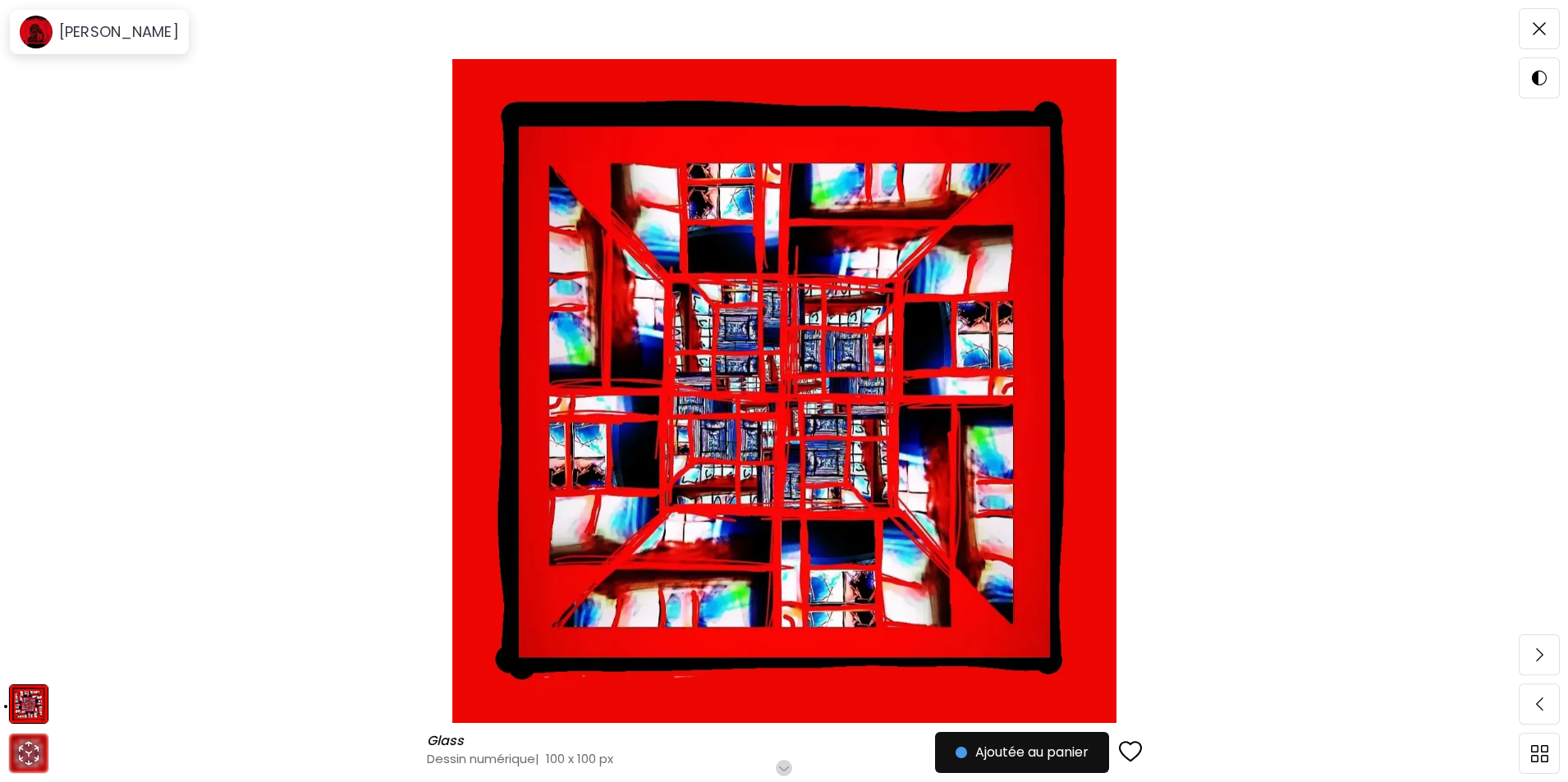
click at [1215, 540] on img at bounding box center [784, 391] width 1430 height 664
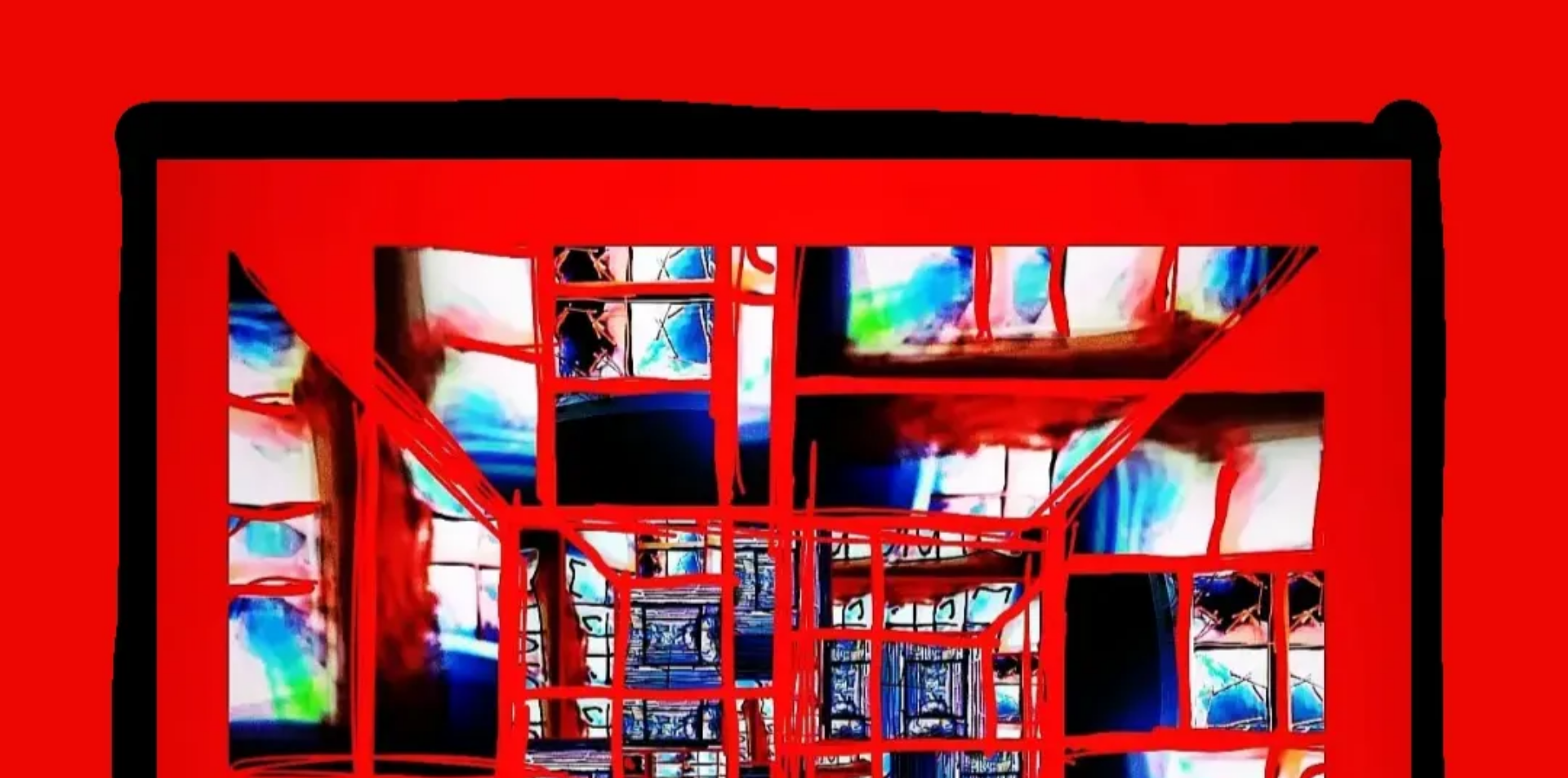
click at [1201, 534] on img at bounding box center [784, 783] width 1568 height 1568
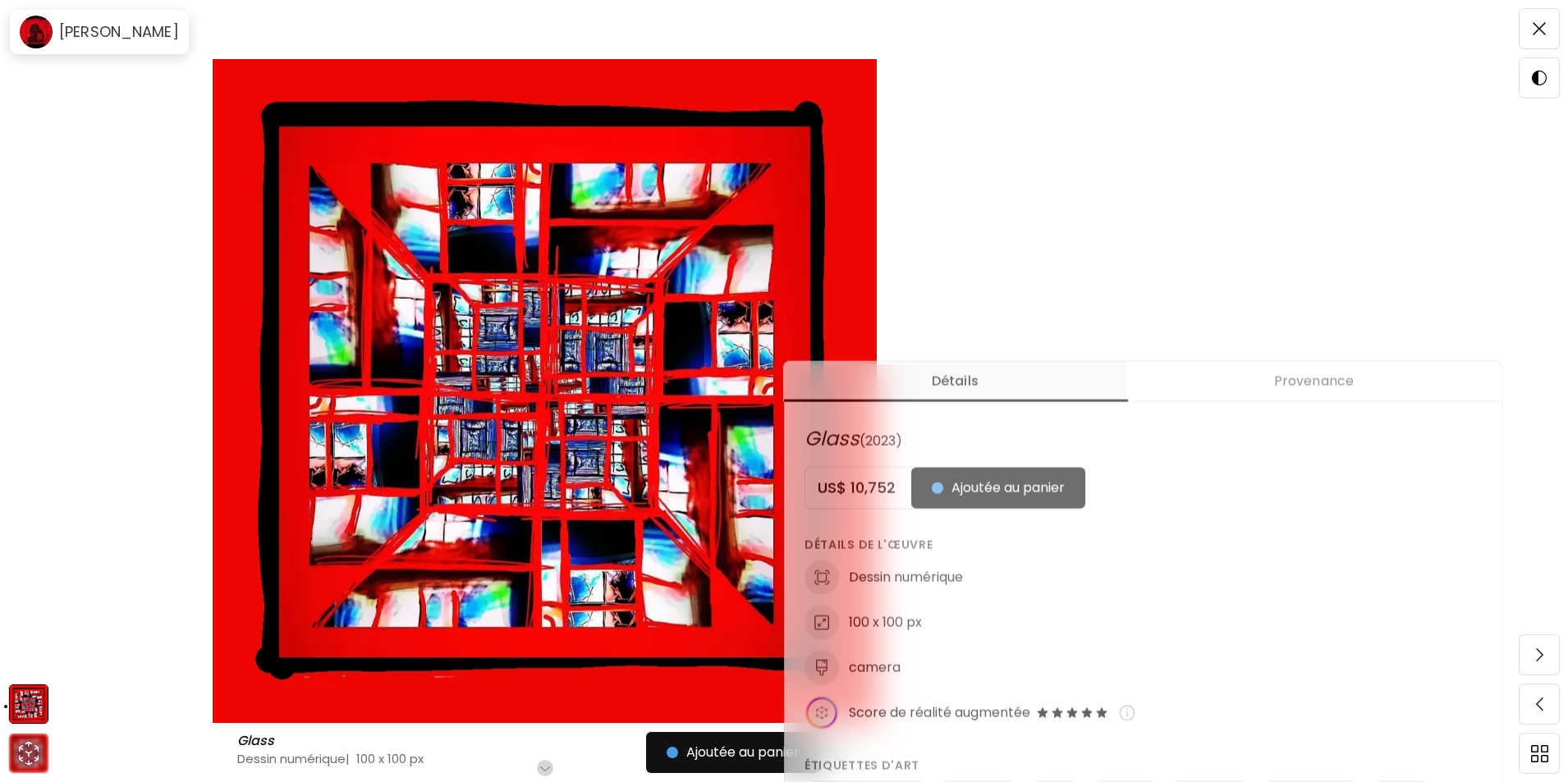
scroll to position [328, 0]
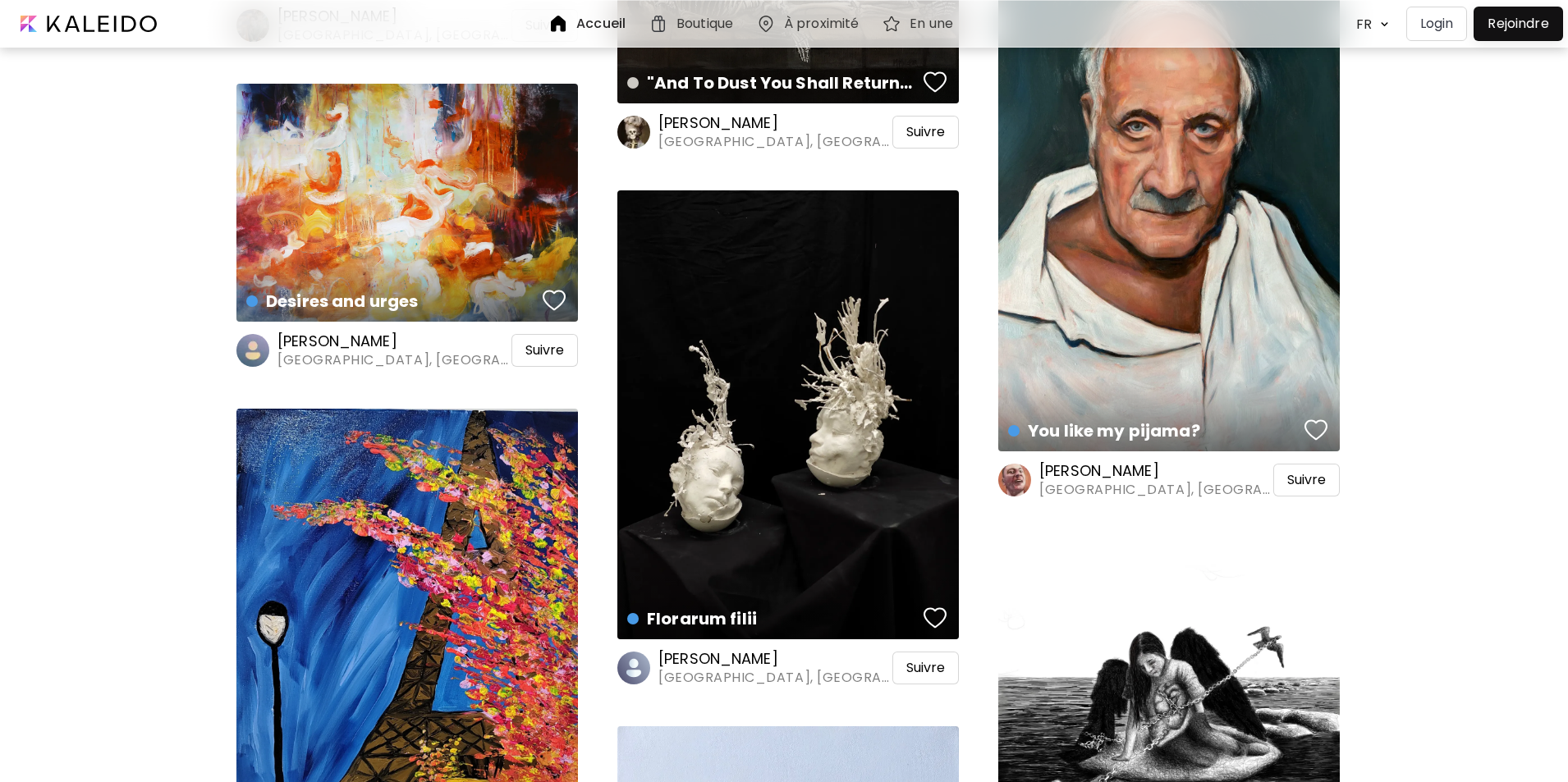
scroll to position [20993, 0]
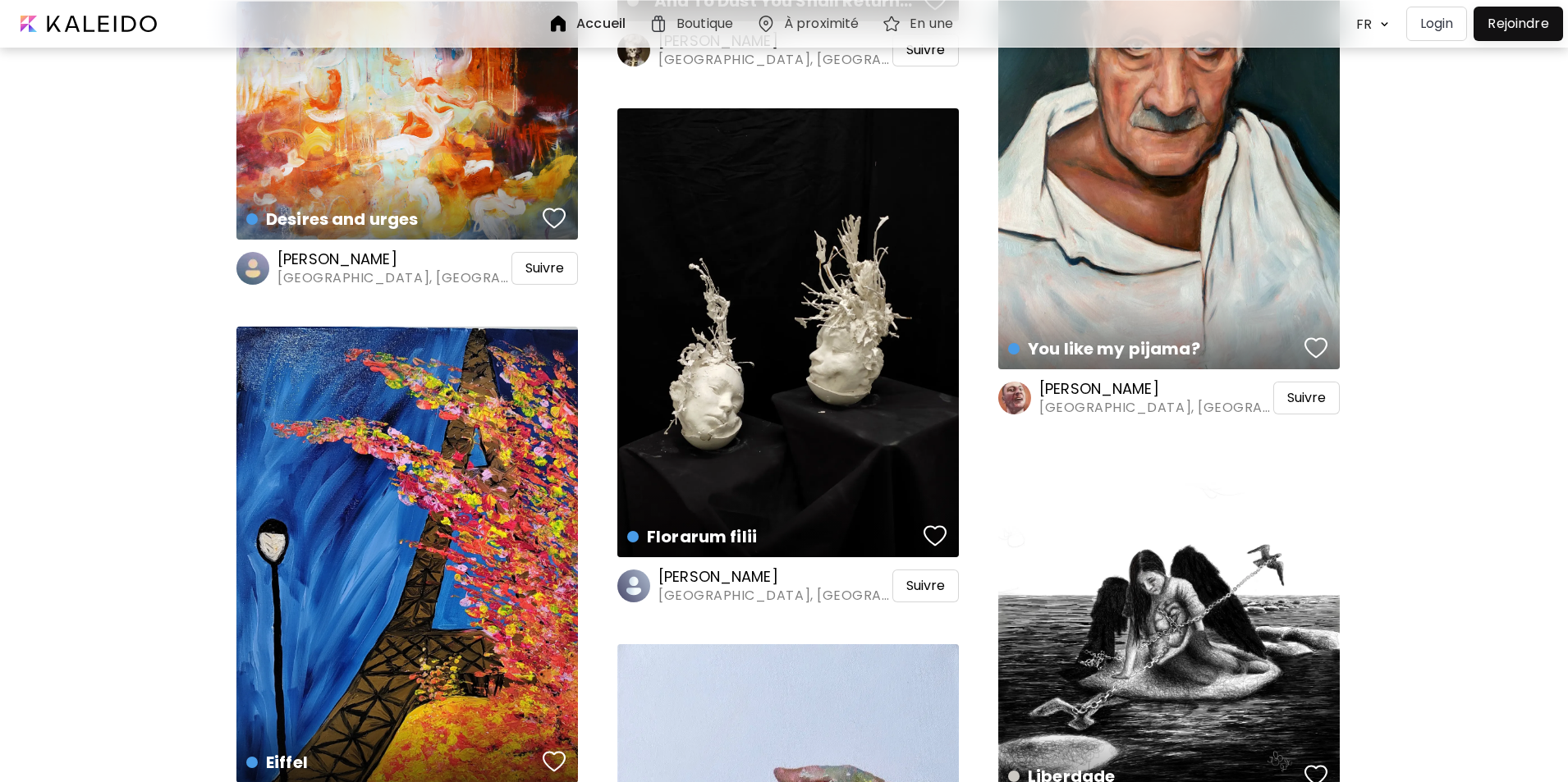
click at [341, 254] on h6 "Andrada Anghel" at bounding box center [393, 259] width 231 height 19
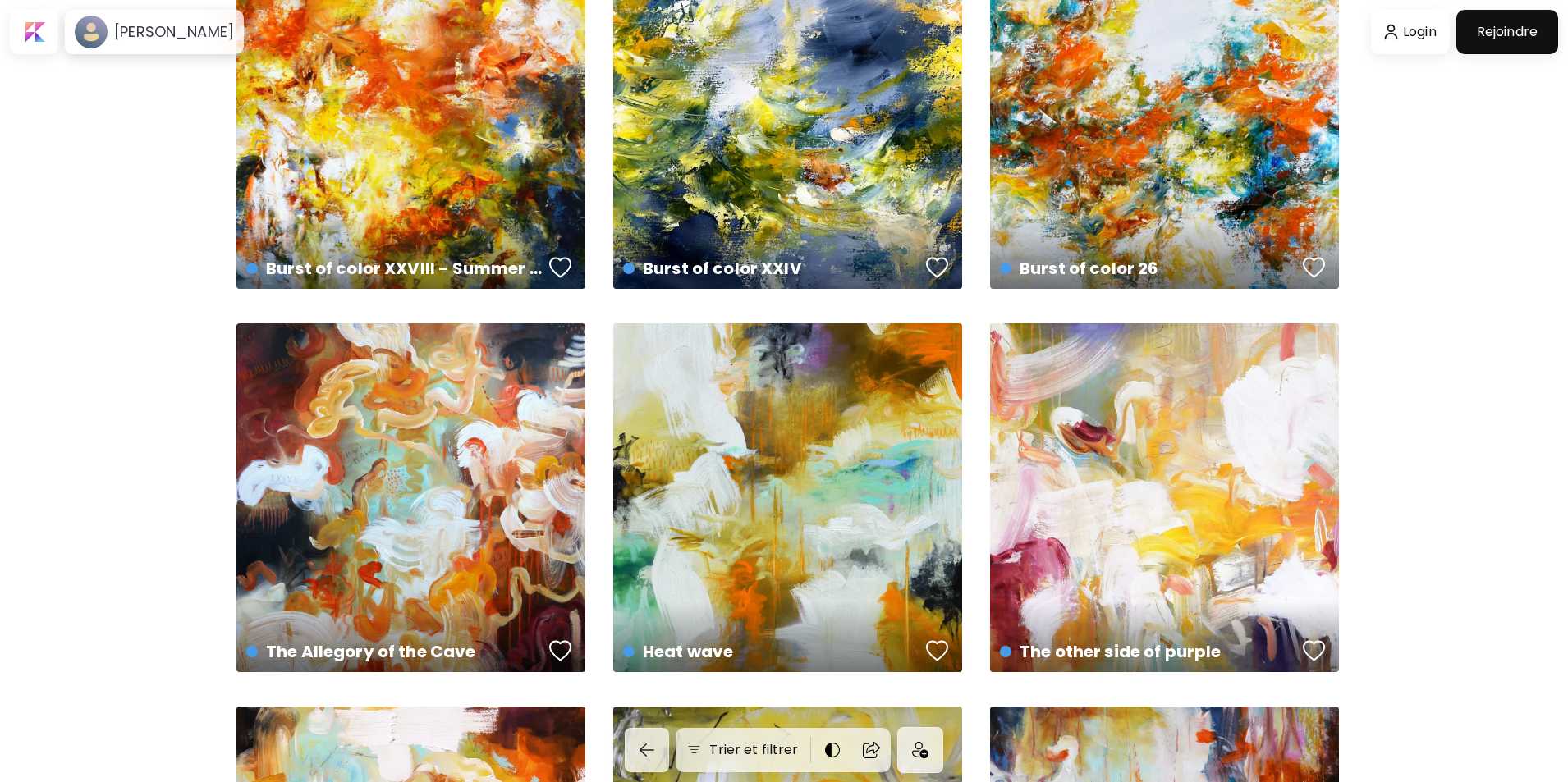
scroll to position [83, 0]
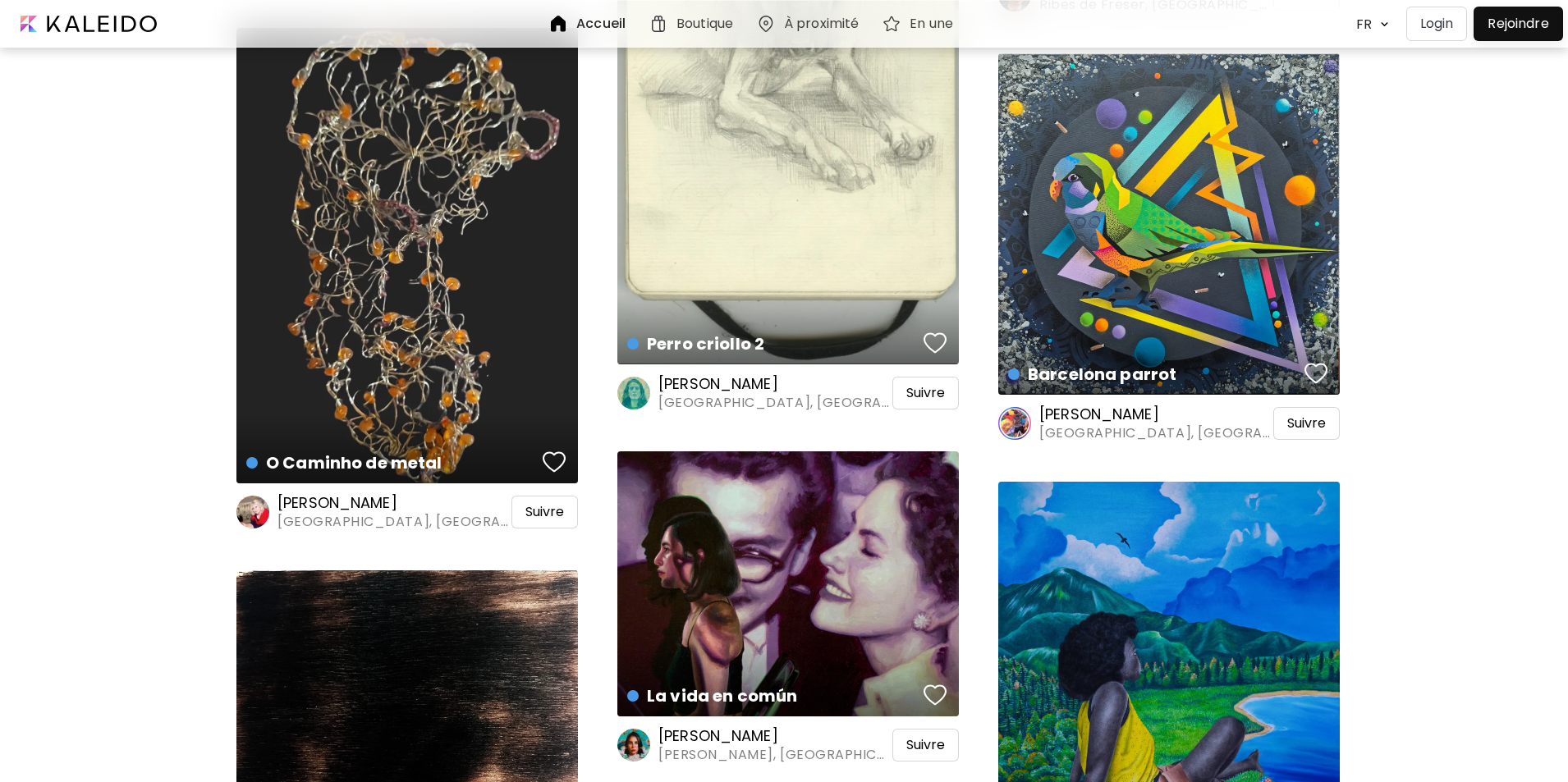
scroll to position [26243, 0]
